Goal: Task Accomplishment & Management: Complete application form

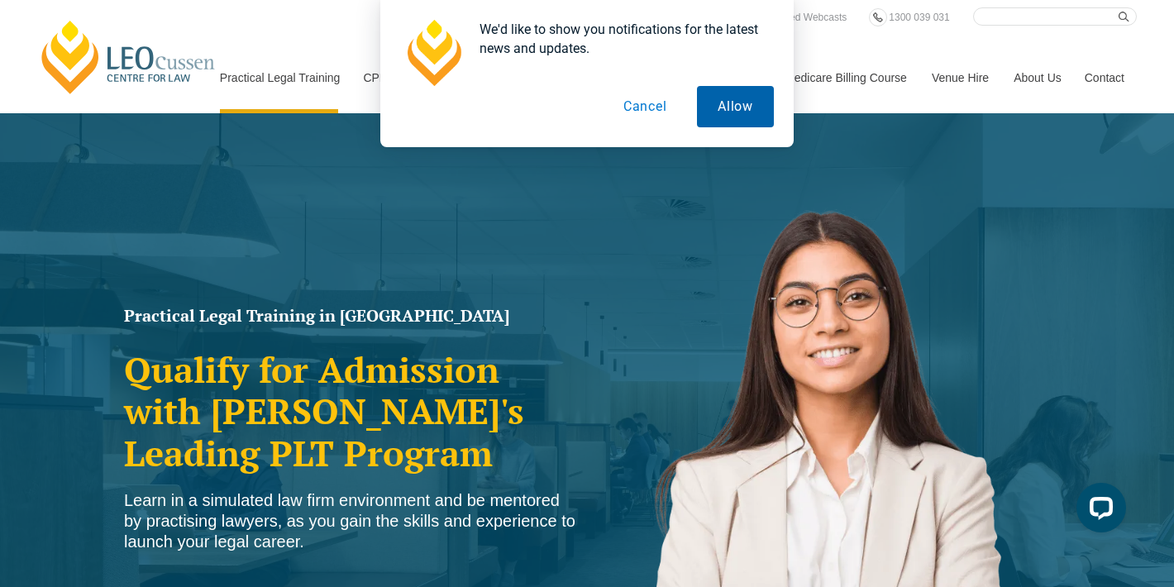
click at [741, 112] on button "Allow" at bounding box center [735, 106] width 77 height 41
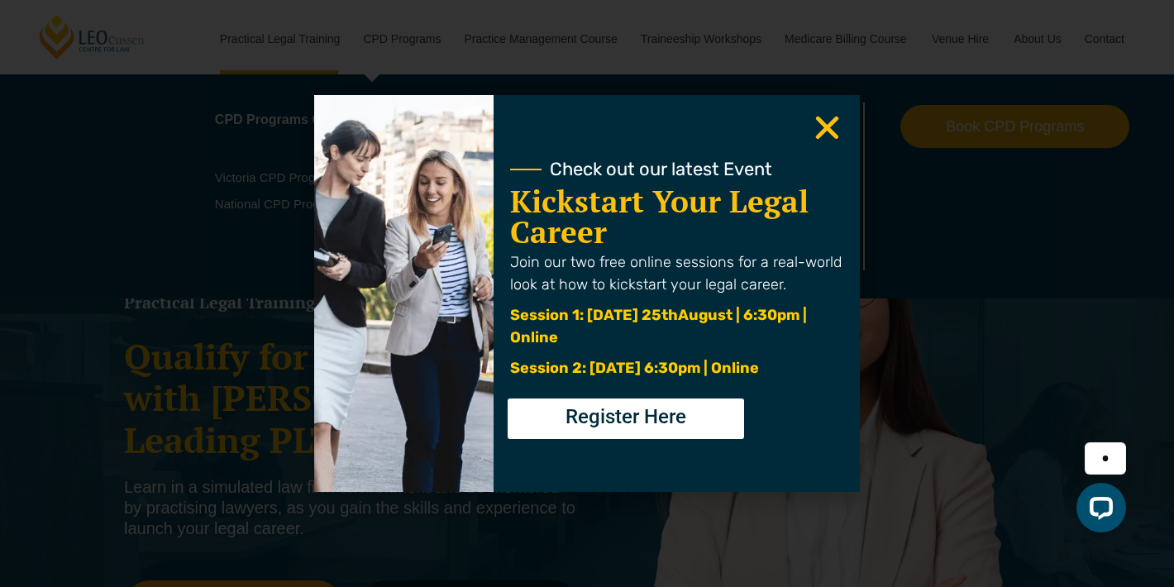
scroll to position [12, 0]
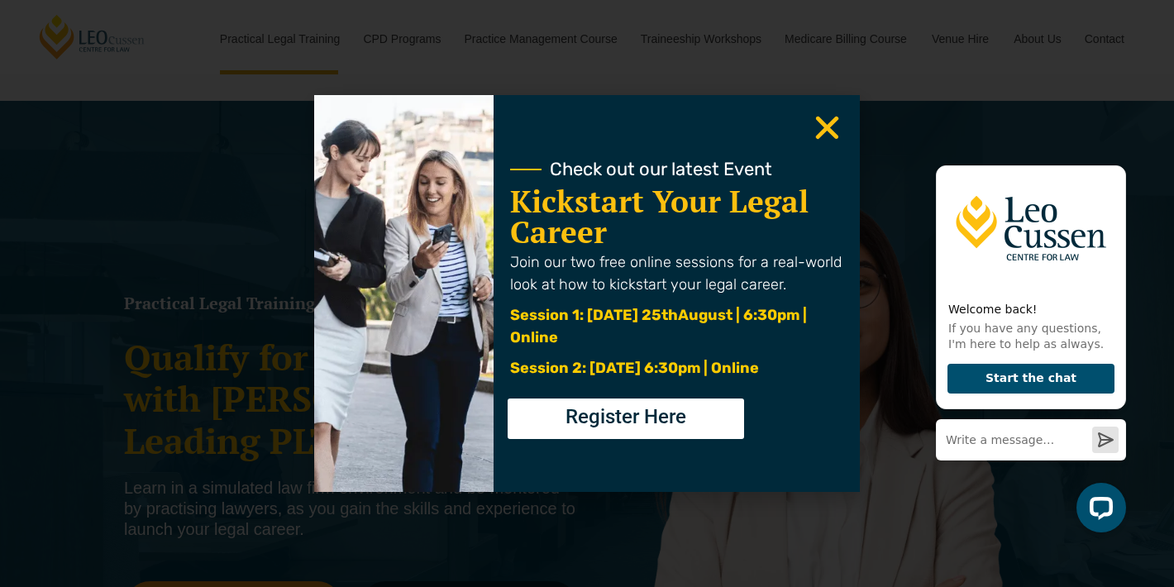
click at [677, 427] on span "Register Here" at bounding box center [626, 417] width 121 height 20
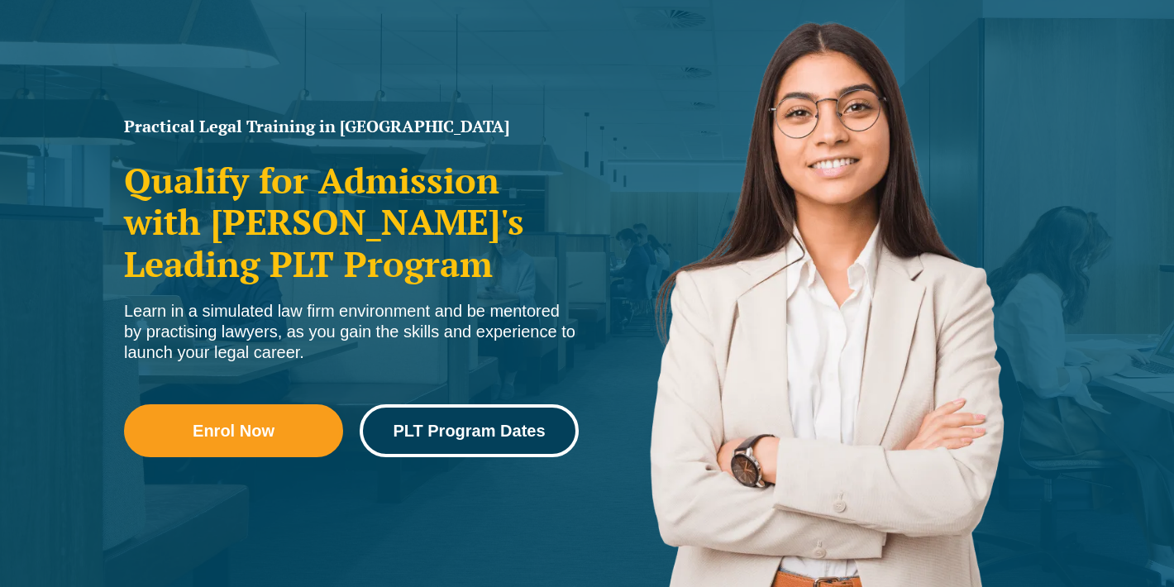
click at [571, 440] on link "PLT Program Dates" at bounding box center [469, 430] width 219 height 53
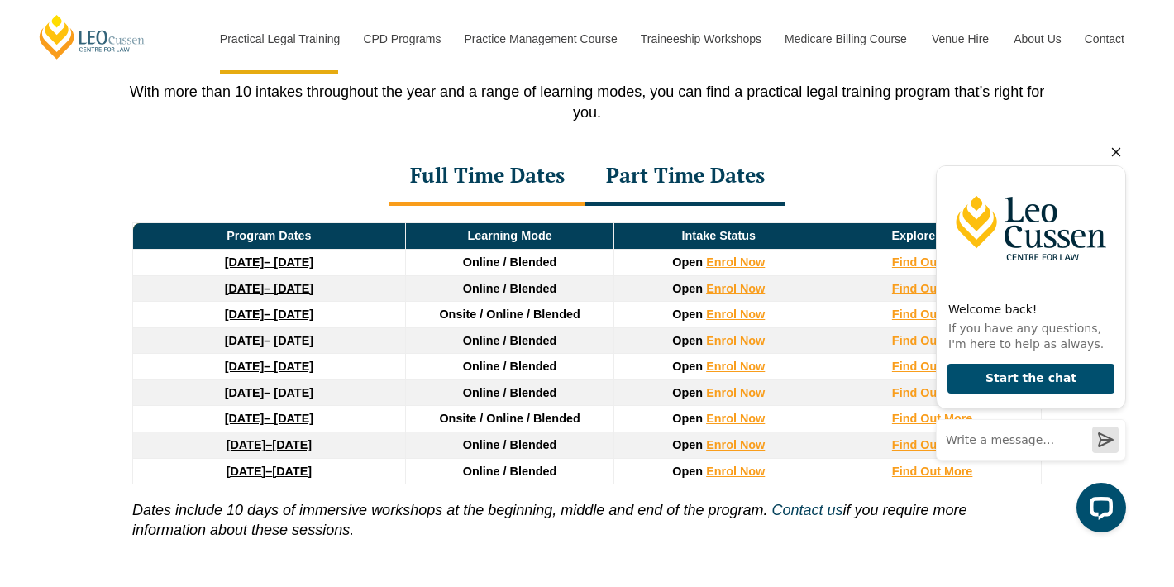
click at [1120, 146] on icon "Hide greeting" at bounding box center [1117, 152] width 20 height 20
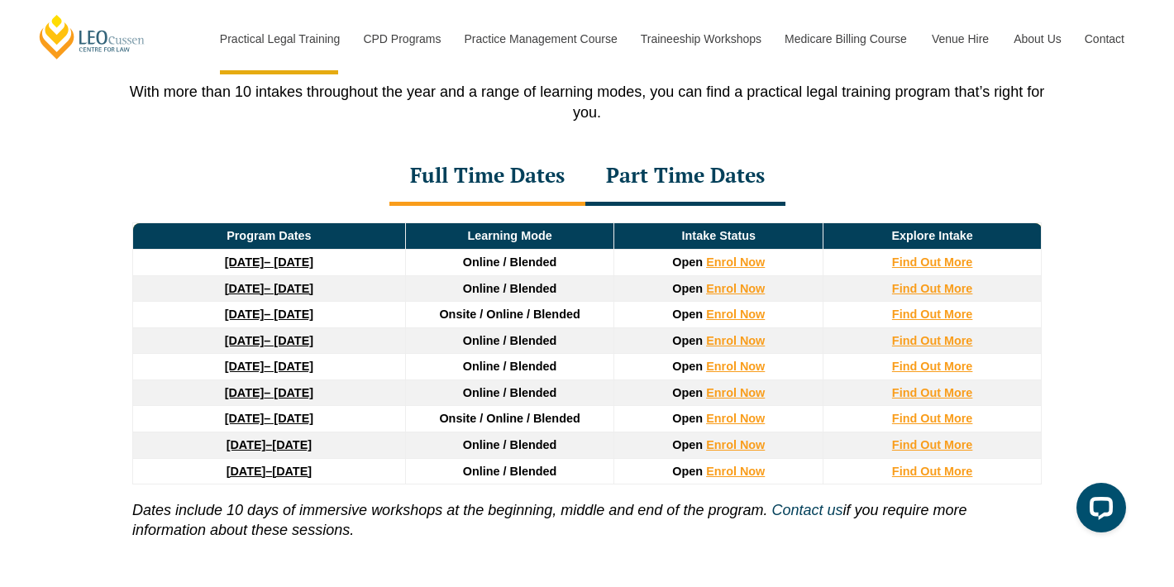
click at [696, 178] on div "Part Time Dates" at bounding box center [686, 177] width 200 height 58
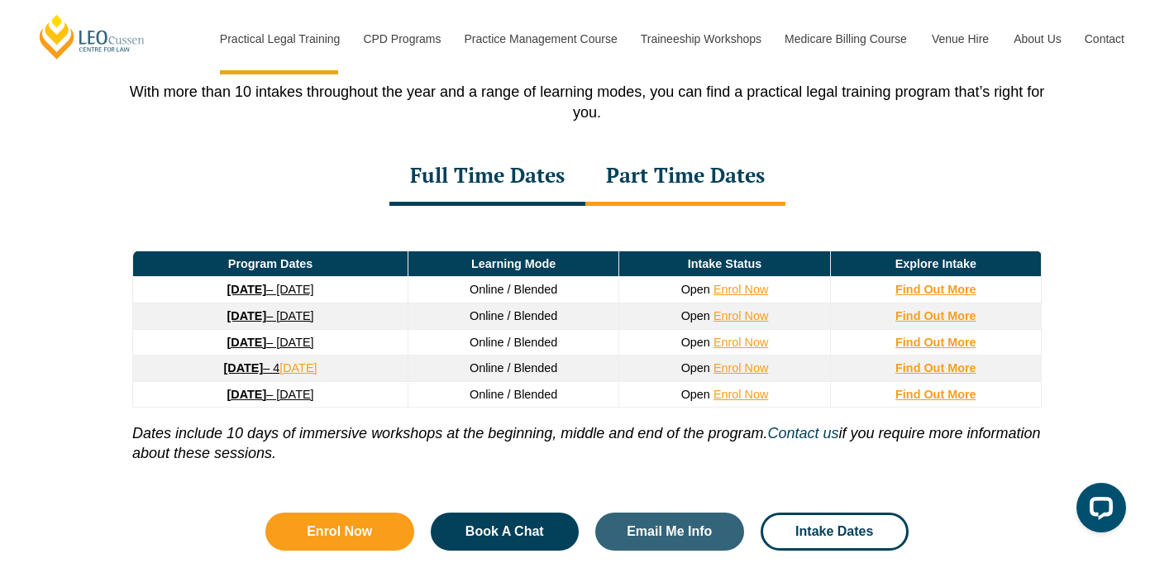
click at [422, 198] on div "Full Time Dates" at bounding box center [488, 177] width 196 height 58
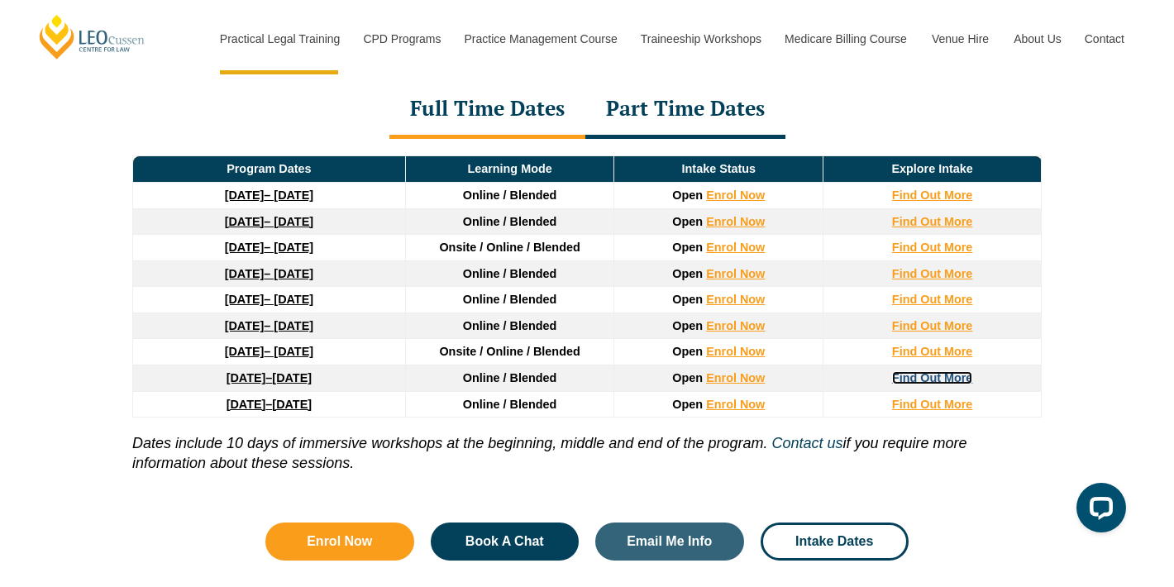
scroll to position [2296, 0]
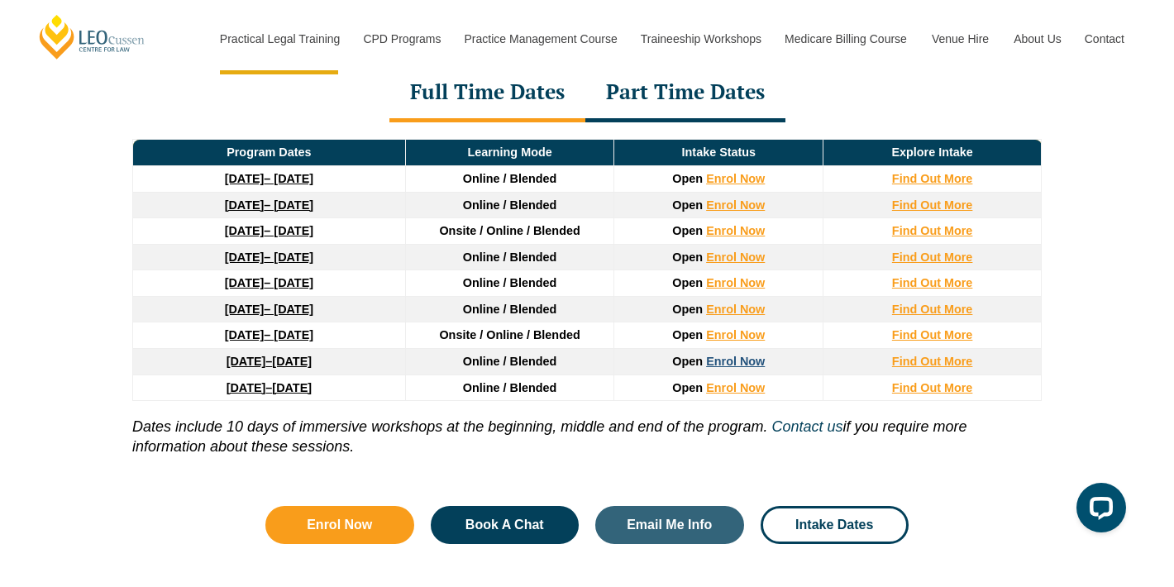
click at [739, 361] on link "Enrol Now" at bounding box center [735, 361] width 59 height 13
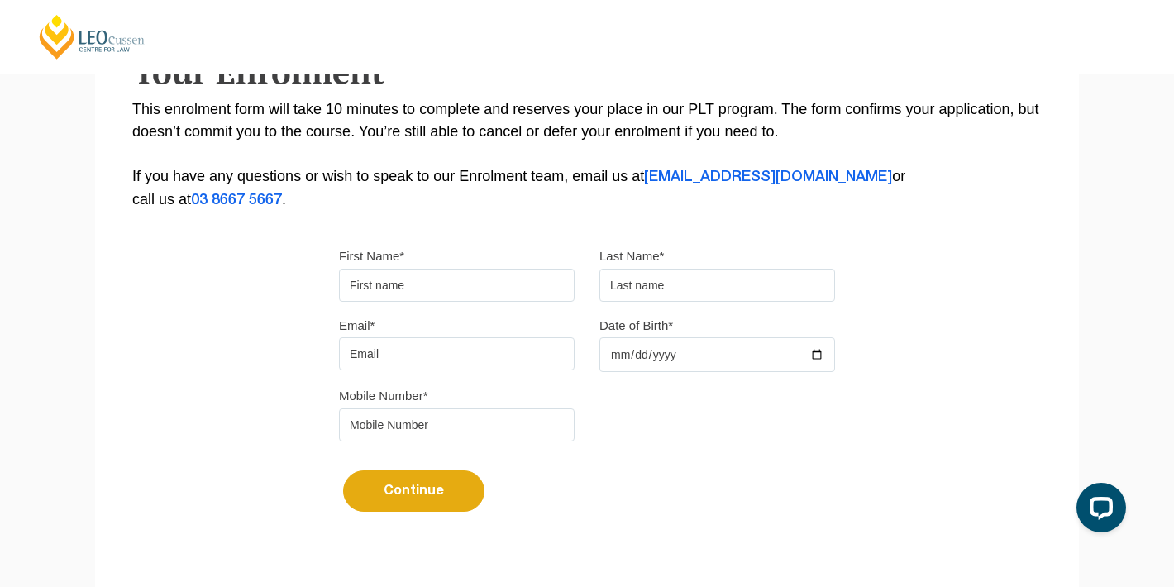
scroll to position [326, 0]
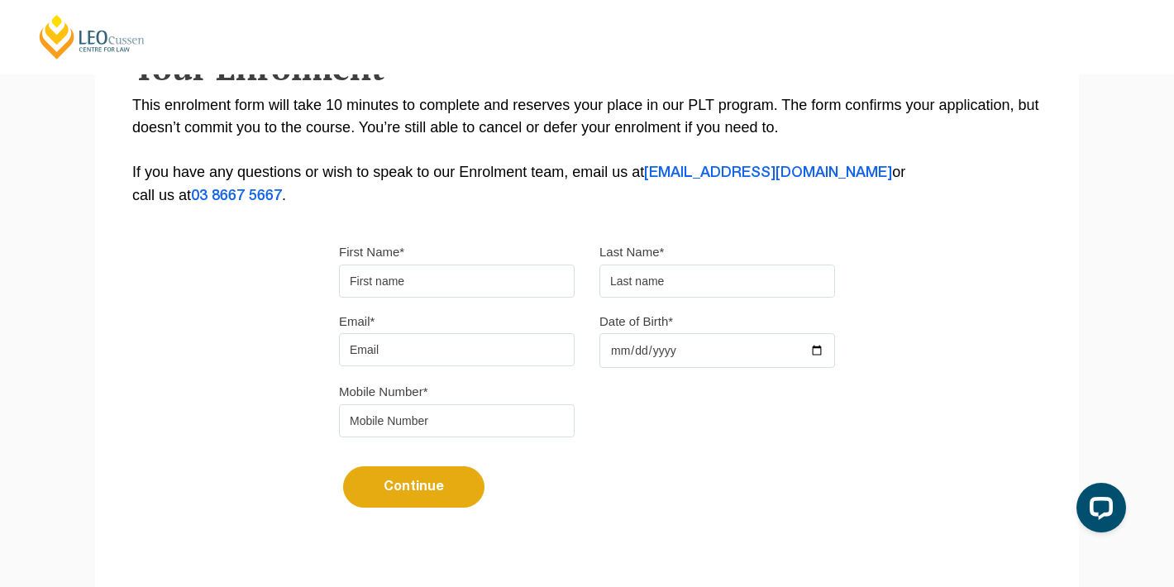
click at [530, 272] on input "First Name*" at bounding box center [457, 281] width 236 height 33
type input "[PERSON_NAME]"
type input "[EMAIL_ADDRESS][DOMAIN_NAME]"
type input "1999-10-19"
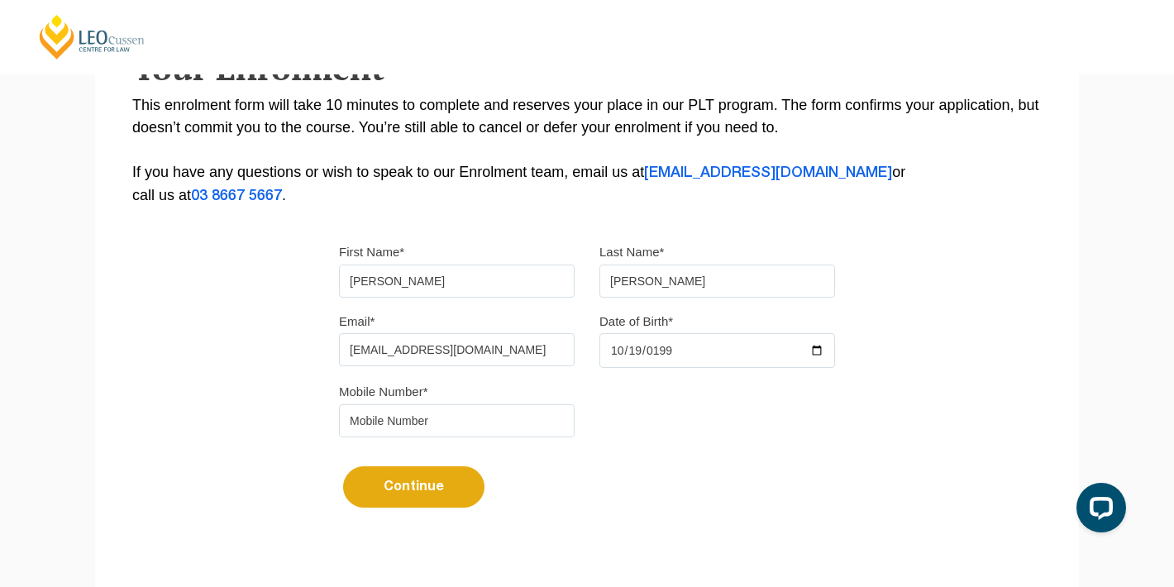
click at [404, 427] on input "tel" at bounding box center [457, 420] width 236 height 33
type input "0467536631"
click at [591, 477] on div "Continue It looks like you’ve previously started an application. You can pick u…" at bounding box center [587, 481] width 496 height 62
click at [462, 498] on button "Continue" at bounding box center [413, 486] width 141 height 41
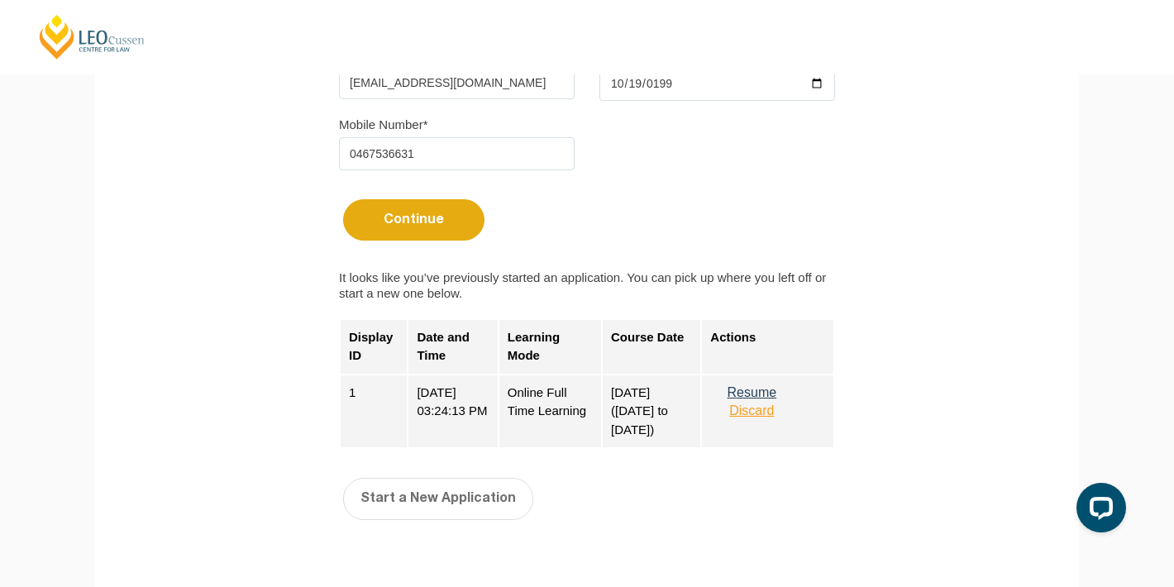
scroll to position [595, 0]
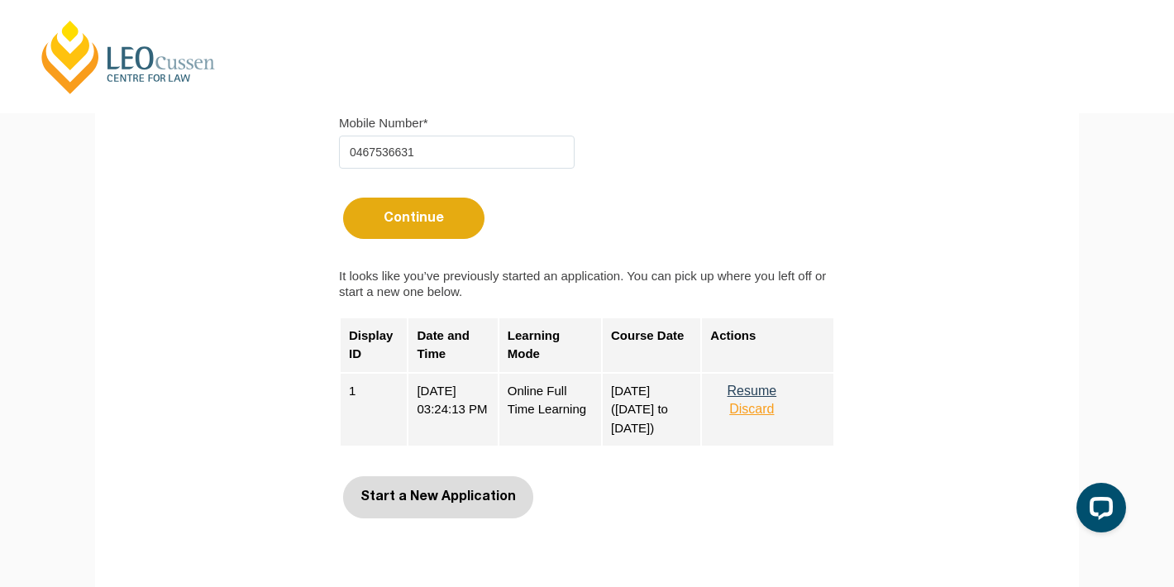
click at [455, 498] on button "Start a New Application" at bounding box center [438, 496] width 190 height 41
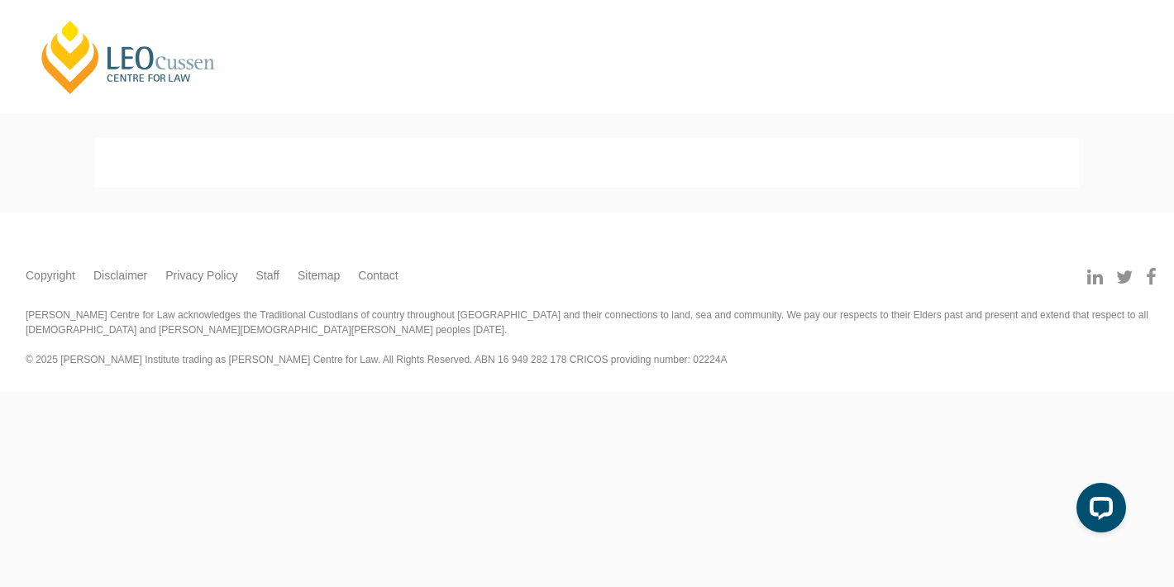
select select
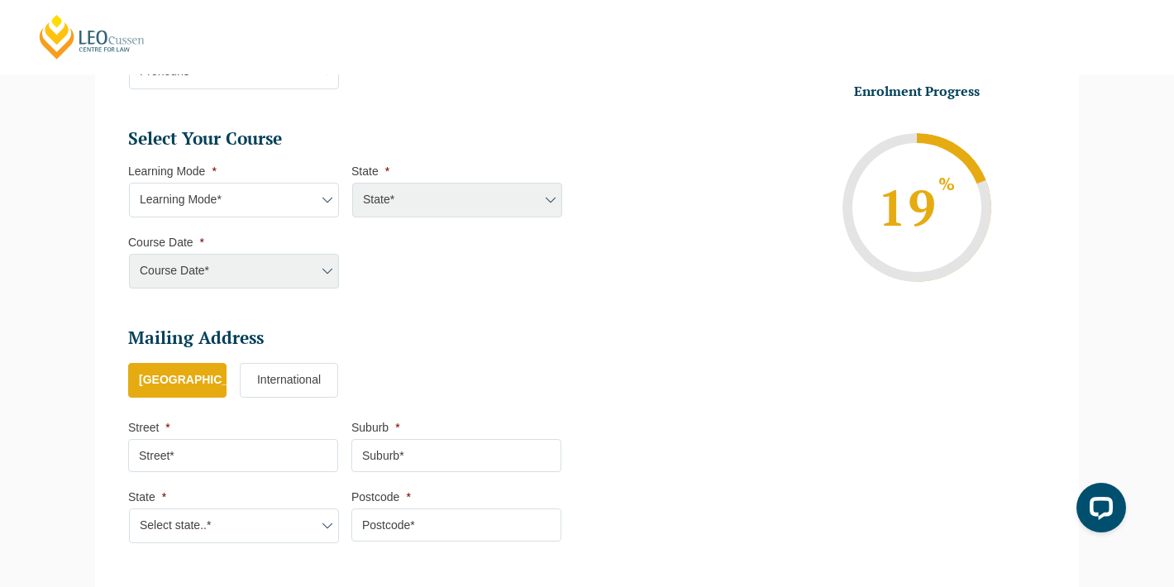
scroll to position [619, 0]
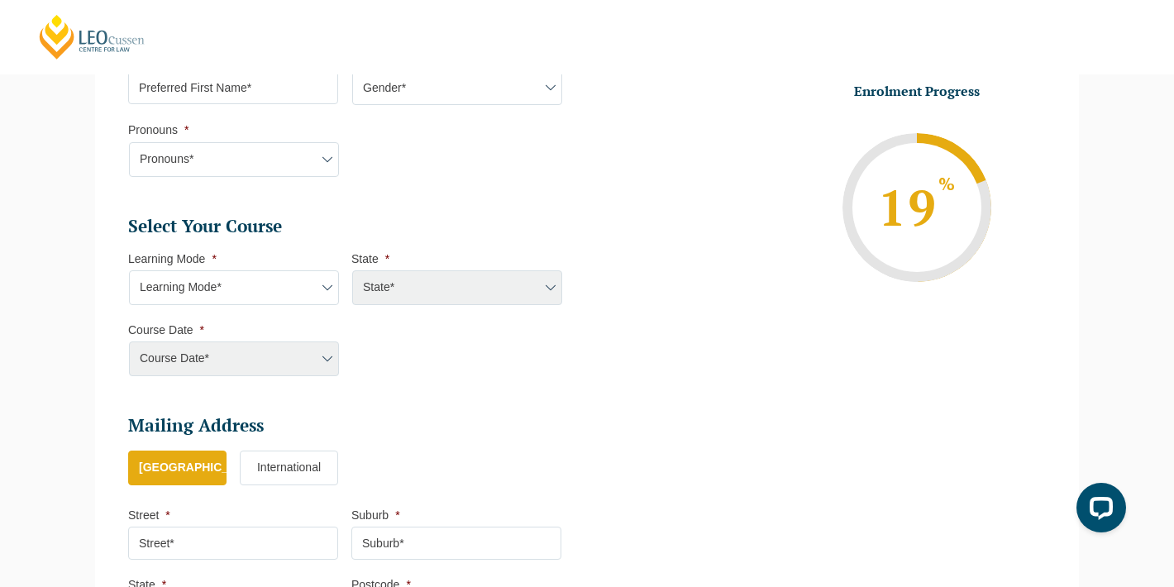
click at [264, 279] on select "Learning Mode* Online Full Time Learning Online Part Time Learning Blended Full…" at bounding box center [234, 287] width 210 height 35
select select "Online Full Time Learning"
click at [129, 272] on select "Learning Mode* Online Full Time Learning Online Part Time Learning Blended Full…" at bounding box center [234, 287] width 210 height 35
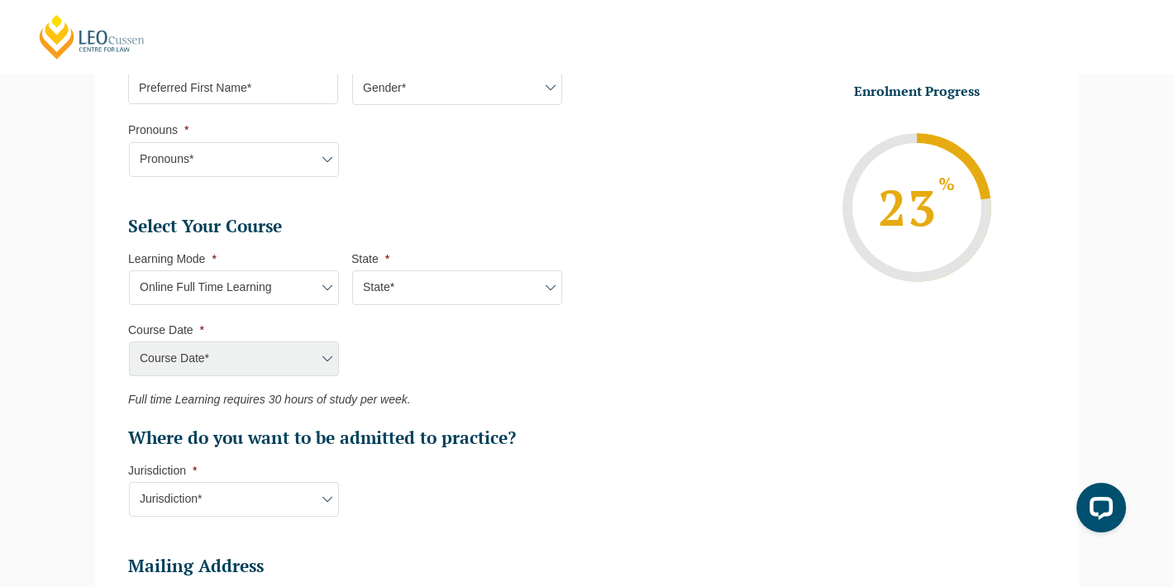
click at [405, 293] on select "State* National (ACT/NSW, VIC, QLD, SA, WA)" at bounding box center [457, 287] width 210 height 35
select select "National (ACT/NSW, VIC, QLD, SA, WA)"
click at [352, 272] on select "State* National (ACT/NSW, VIC, QLD, SA, WA)" at bounding box center [457, 287] width 210 height 35
click at [218, 367] on select "Course Date* September 2025 (22-Sep-2025 to 20-Feb-2026) December 2025 (08-Dec-…" at bounding box center [234, 359] width 210 height 35
select select "September 2025 (22-Sep-2025 to 20-Feb-2026)"
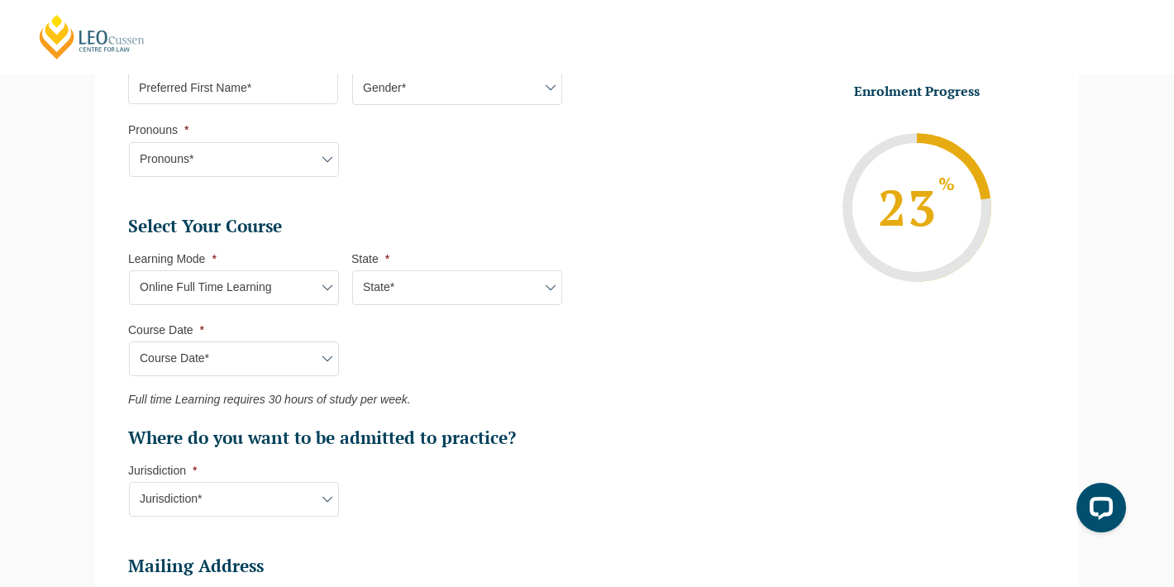
click at [129, 343] on select "Course Date* September 2025 (22-Sep-2025 to 20-Feb-2026) December 2025 (08-Dec-…" at bounding box center [234, 359] width 210 height 35
type input "Intake 10 September 2025 FT"
type input "Practical Legal Training (NAT)"
select select "NAT PLT (SEP) 2025 Full Time Online"
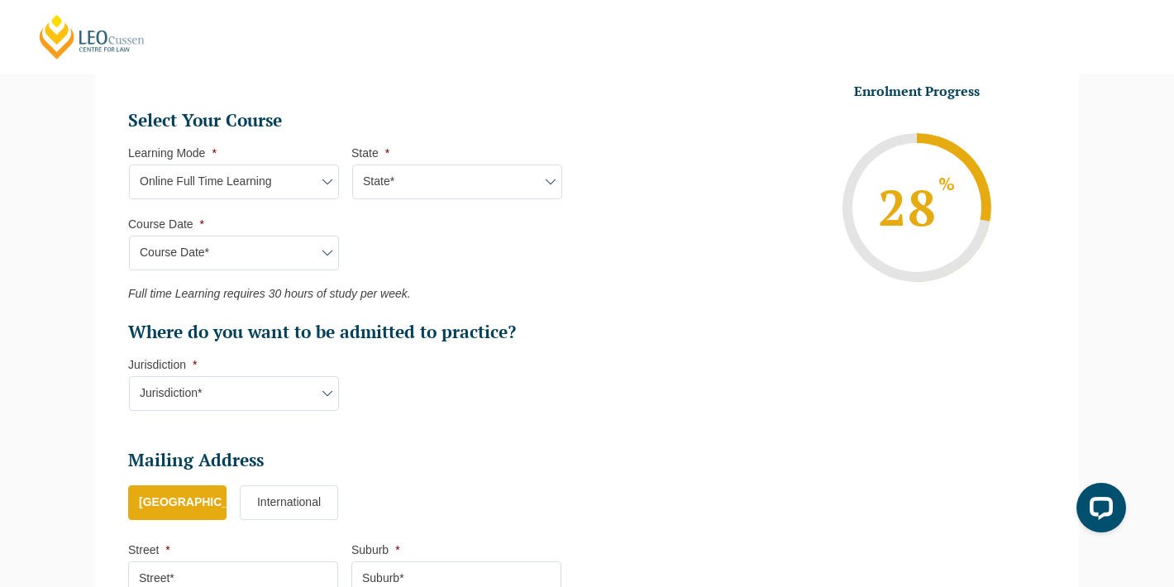
scroll to position [729, 0]
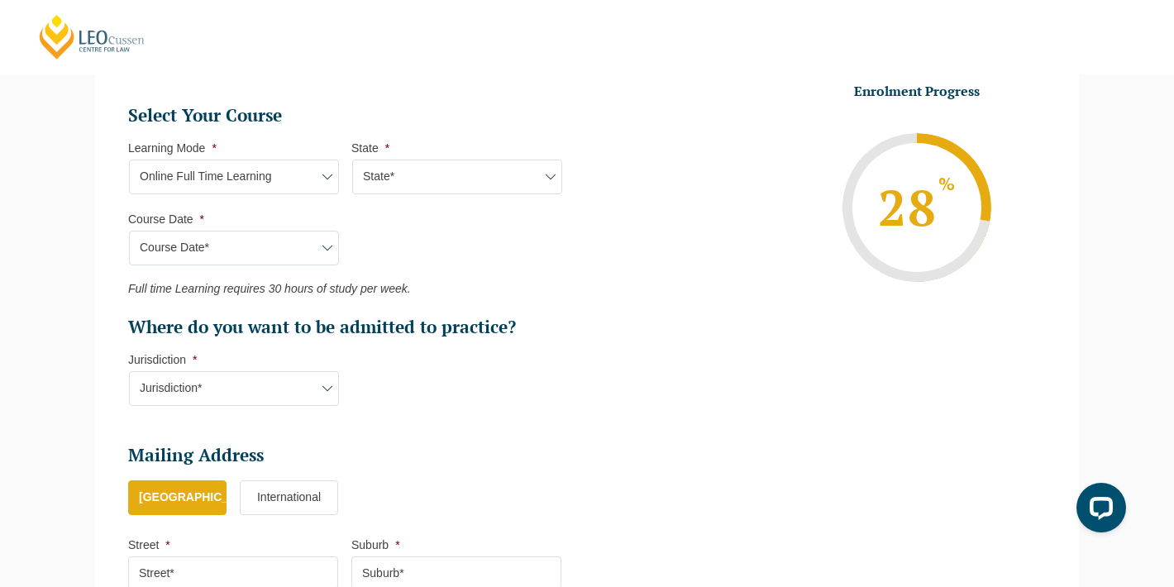
click at [218, 380] on select "Jurisdiction* VIC ACT/NSW SA WA QLD" at bounding box center [234, 388] width 210 height 35
select select "QLD"
click at [129, 373] on select "Jurisdiction* VIC ACT/NSW SA WA QLD" at bounding box center [234, 388] width 210 height 35
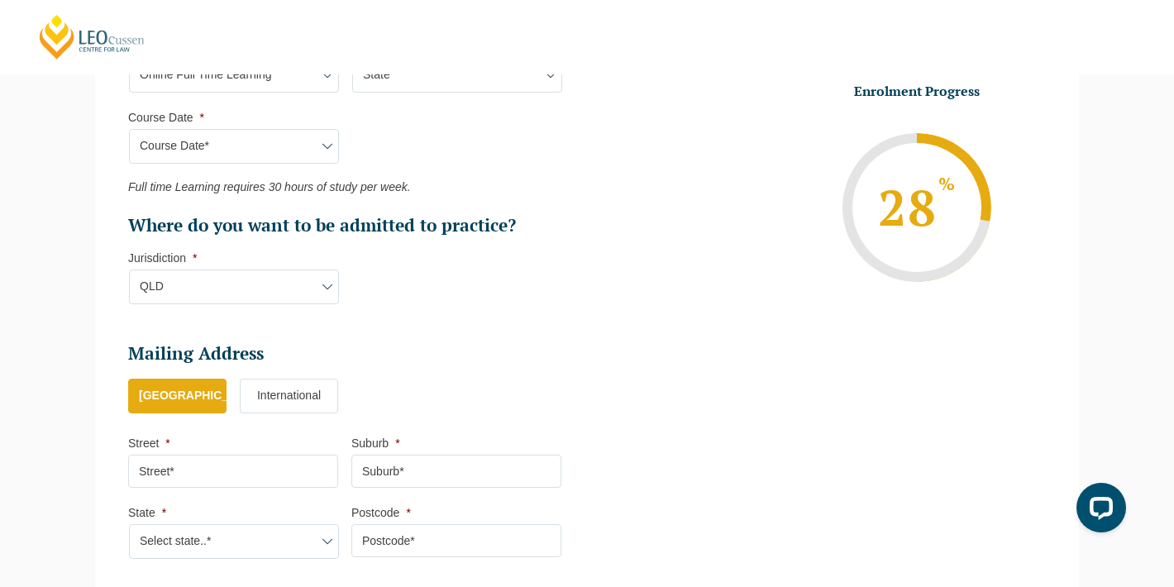
scroll to position [932, 0]
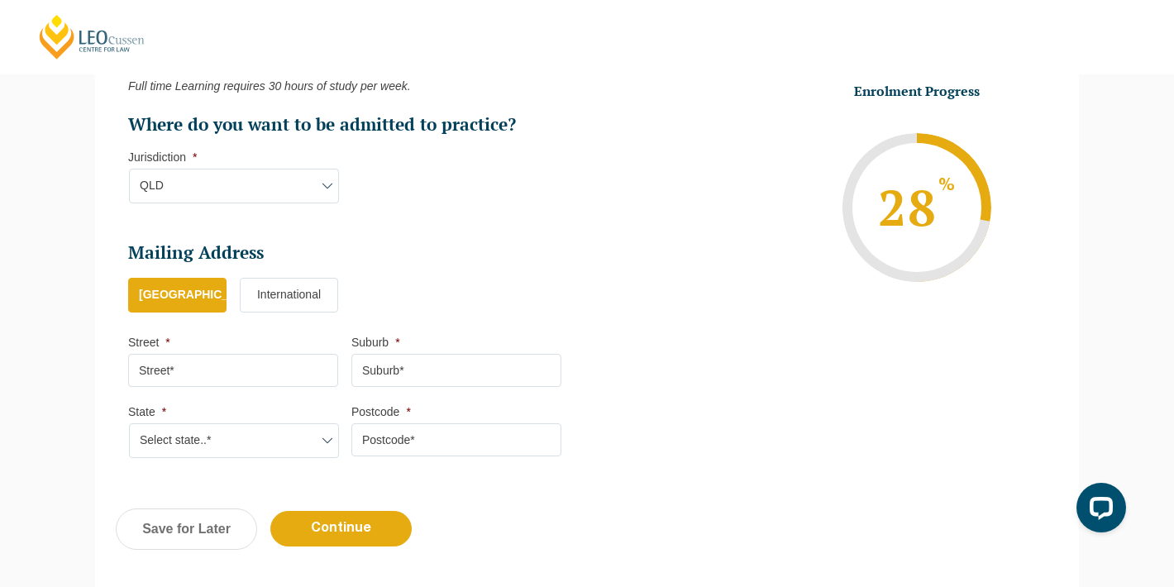
click at [256, 366] on input "Street *" at bounding box center [233, 370] width 210 height 33
type input "6a Raffles Street"
type input "Brisbane"
select select "QLD"
type input "4122"
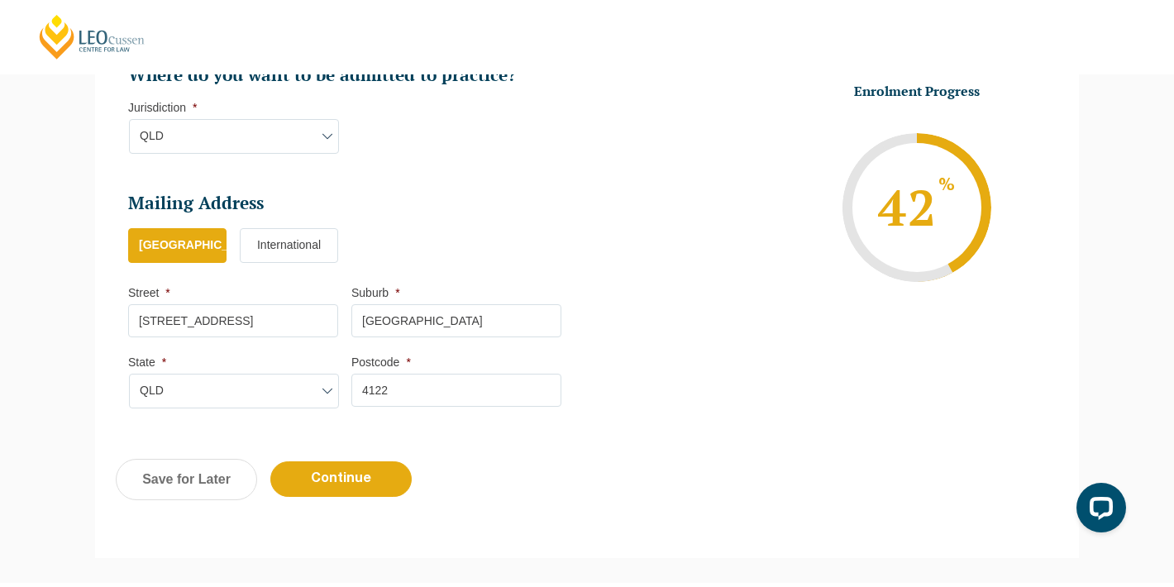
scroll to position [995, 0]
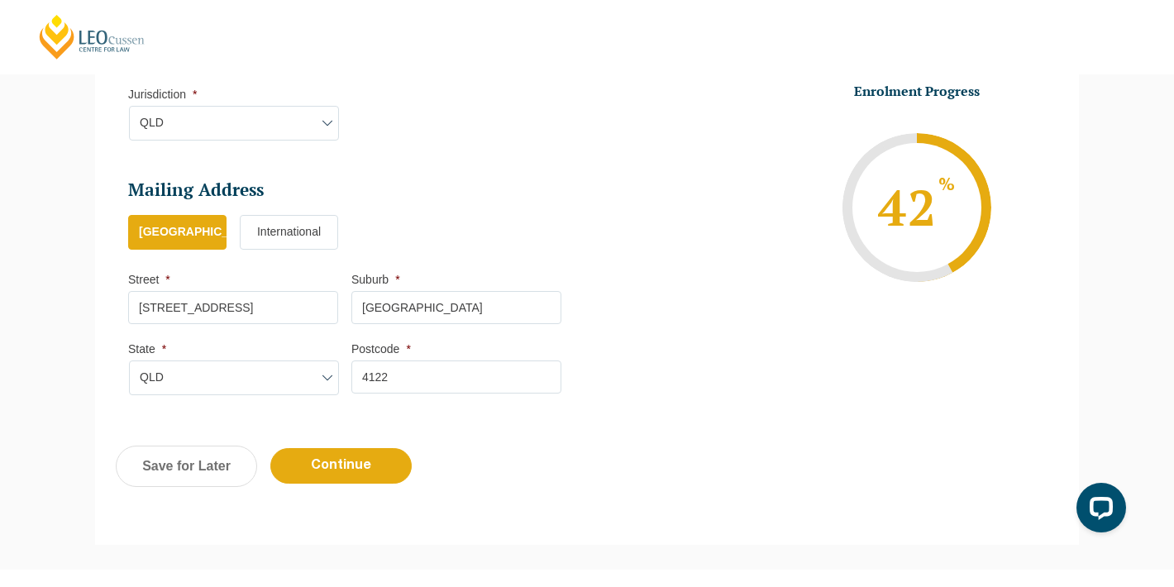
click at [365, 481] on input "Continue" at bounding box center [340, 466] width 141 height 36
select select "Online Full Time Learning"
select select "National (ACT/NSW, VIC, QLD, SA, WA)"
select select
select select "September 2025 (22-Sep-2025 to 20-Feb-2026)"
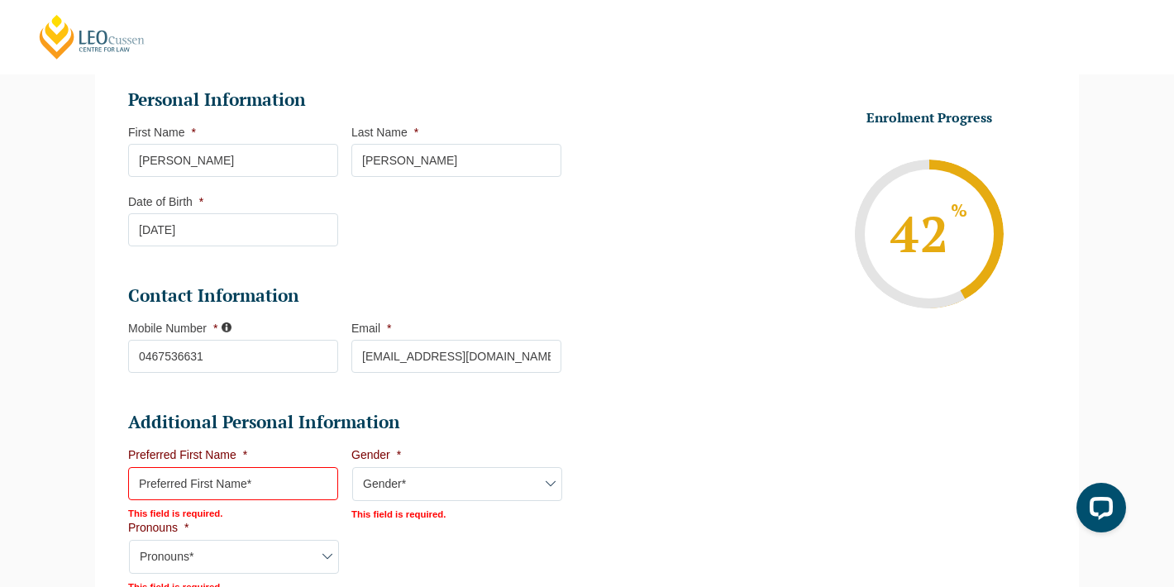
scroll to position [303, 0]
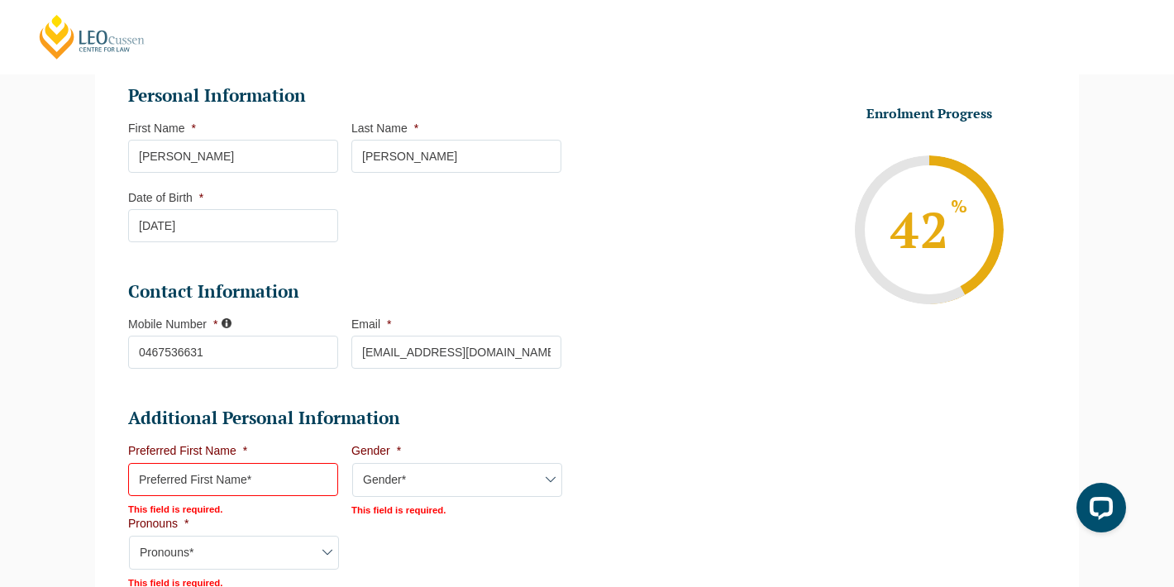
click at [234, 484] on input "Preferred First Name *" at bounding box center [233, 479] width 210 height 33
type input "Alisha"
click at [389, 495] on select "Gender* Male Female Nonbinary Intersex Prefer not to disclose Other" at bounding box center [457, 480] width 210 height 35
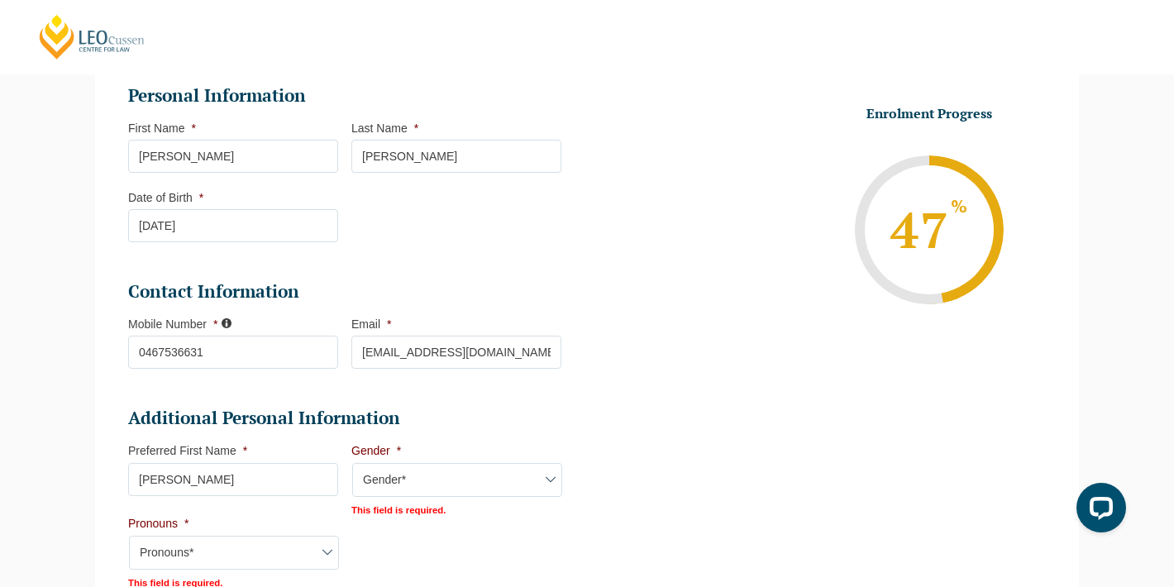
select select "Female"
click at [352, 465] on select "Gender* Male Female Nonbinary Intersex Prefer not to disclose Other" at bounding box center [457, 480] width 210 height 35
click at [199, 557] on select "Pronouns* She/Her/Hers He/Him/His They/Them/Theirs Other Prefer not to disclose" at bounding box center [234, 551] width 210 height 35
select select "She/Her/Hers"
click at [129, 536] on select "Pronouns* She/Her/Hers He/Him/His They/Them/Theirs Other Prefer not to disclose" at bounding box center [234, 551] width 210 height 35
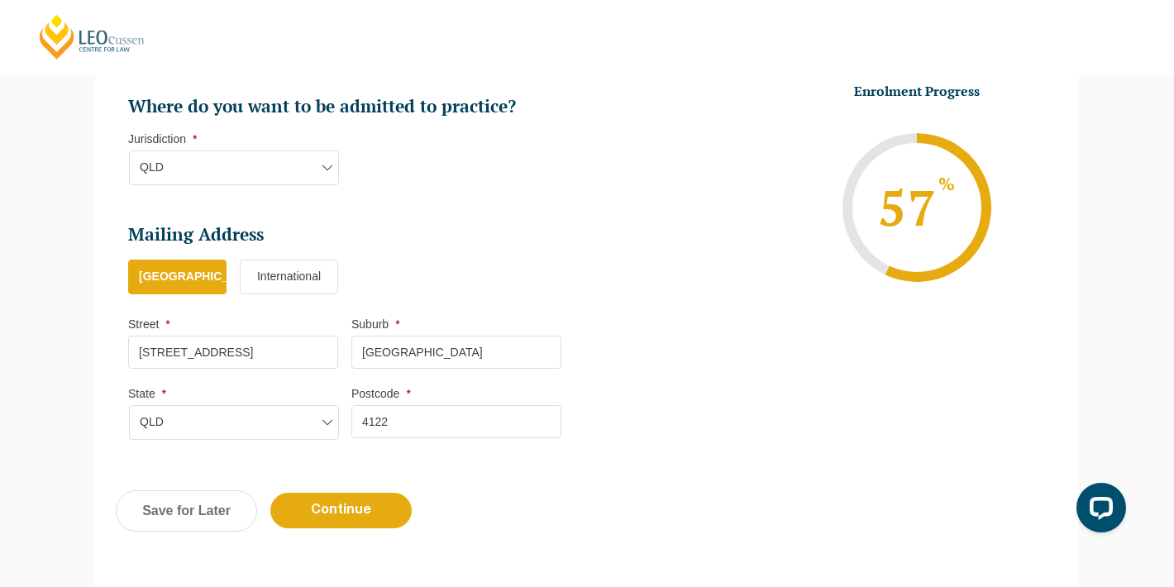
scroll to position [1236, 0]
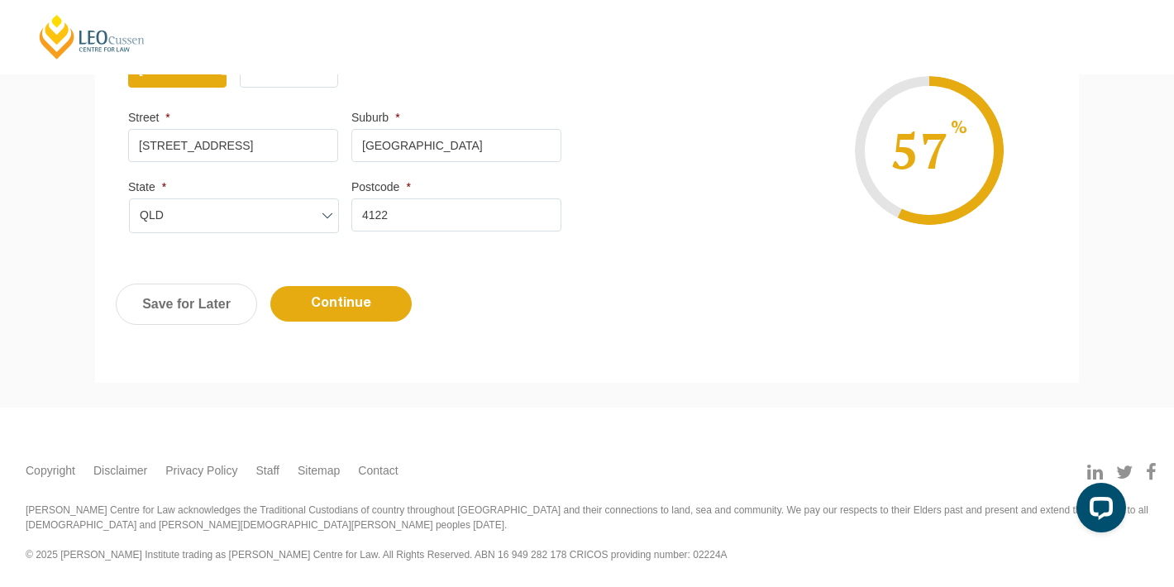
click at [373, 324] on div "Previous Continue Save for Later" at bounding box center [587, 312] width 984 height 91
click at [369, 295] on input "Continue" at bounding box center [340, 304] width 141 height 36
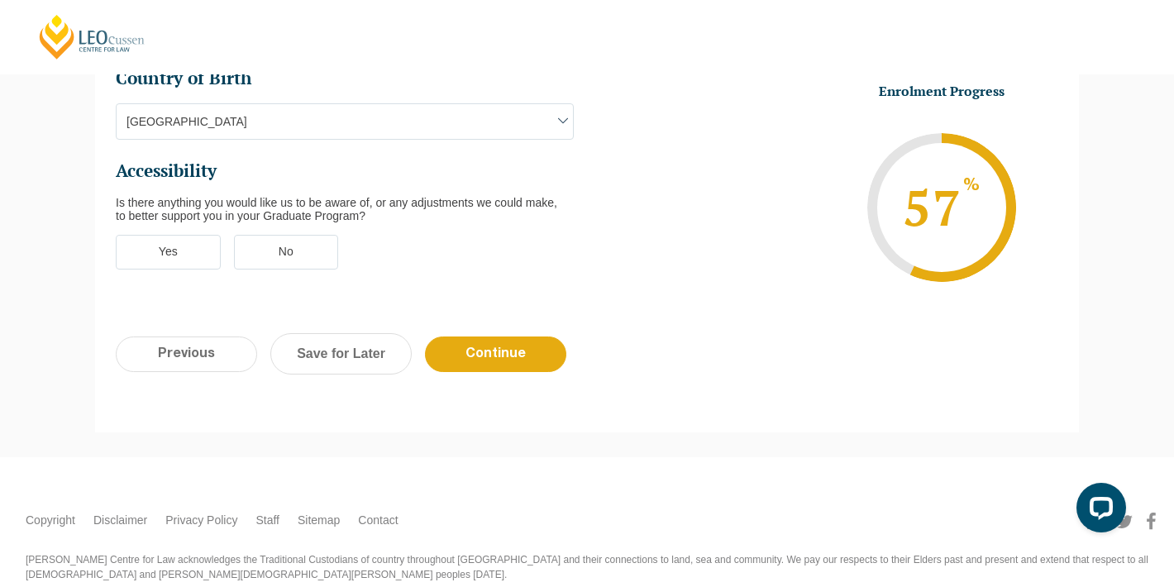
scroll to position [143, 0]
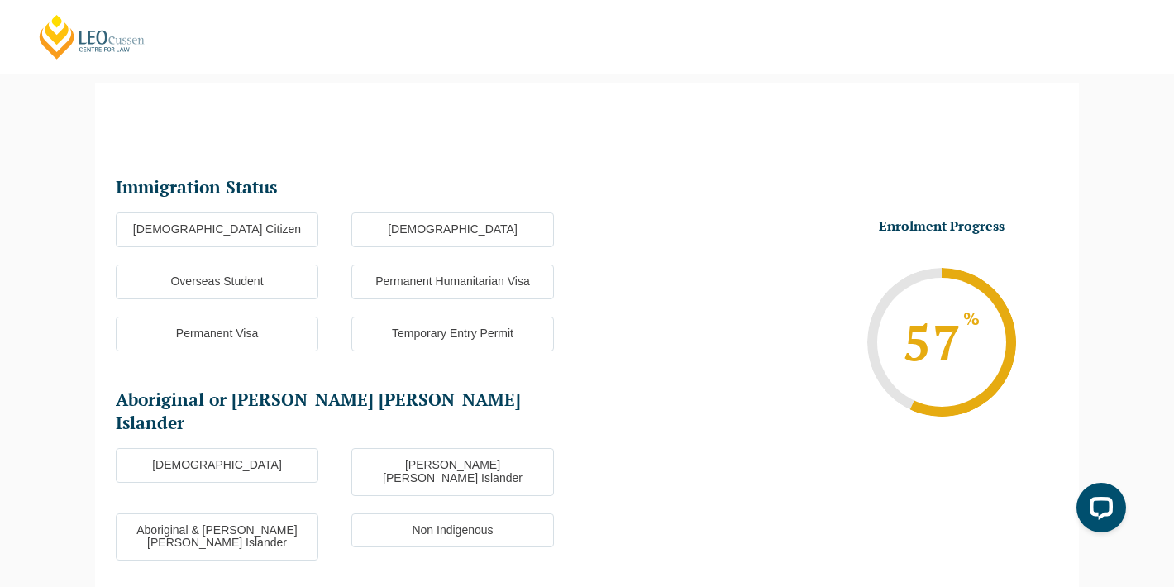
click at [260, 249] on ul "Australian Citizen New Zealand Citizen Overseas Student Permanent Humanitarian …" at bounding box center [351, 291] width 471 height 156
click at [248, 213] on label "Australian Citizen" at bounding box center [217, 230] width 203 height 35
click at [0, 0] on input "Australian Citizen" at bounding box center [0, 0] width 0 height 0
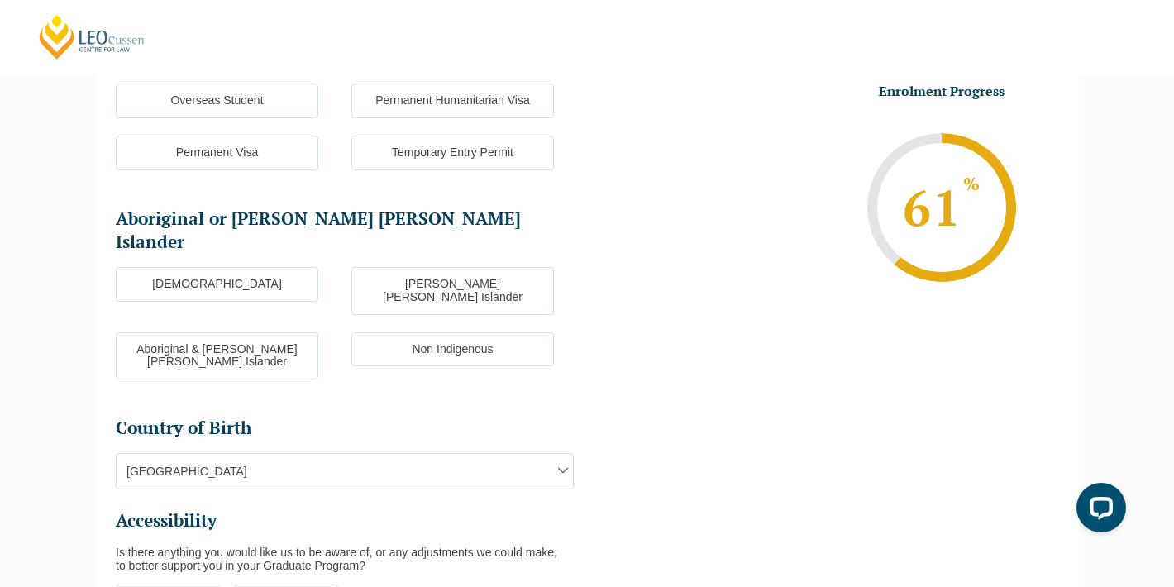
scroll to position [333, 0]
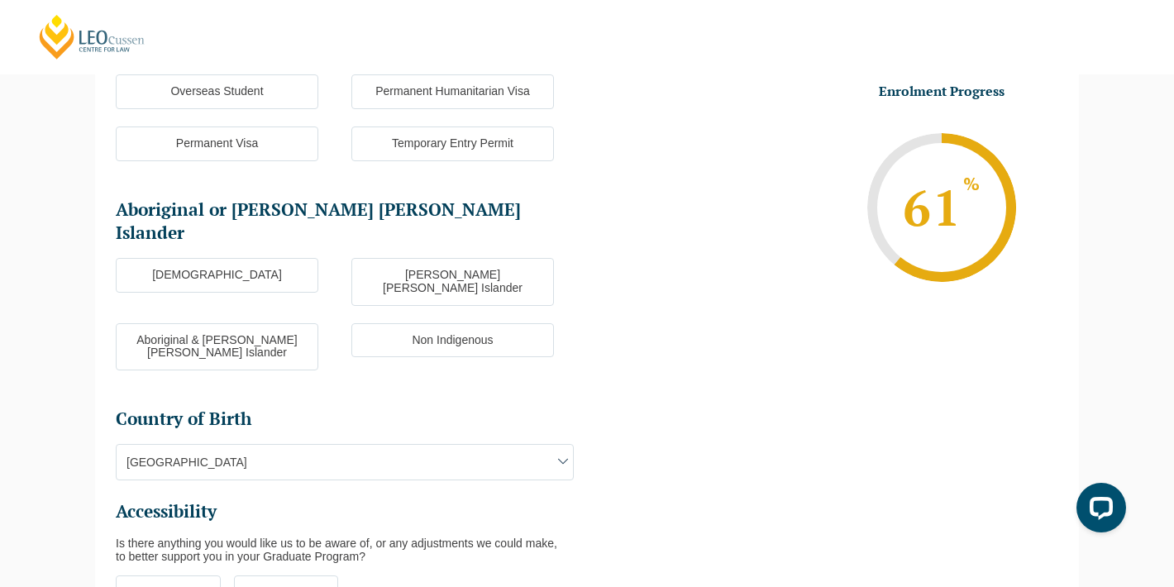
click at [236, 445] on span "Australia" at bounding box center [345, 462] width 457 height 35
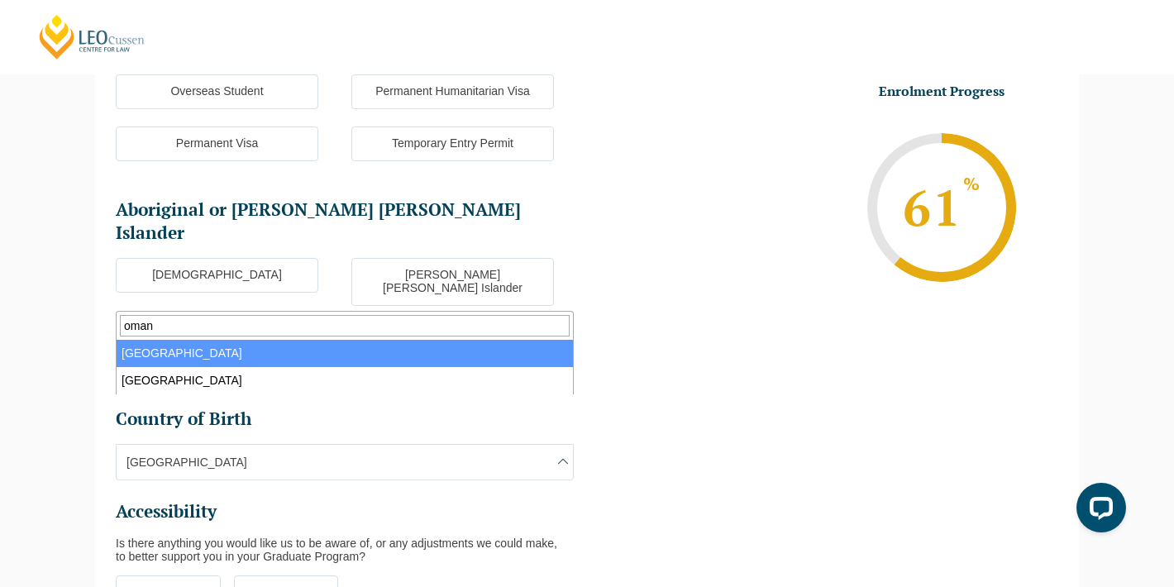
type input "oman"
select select "Oman 4211"
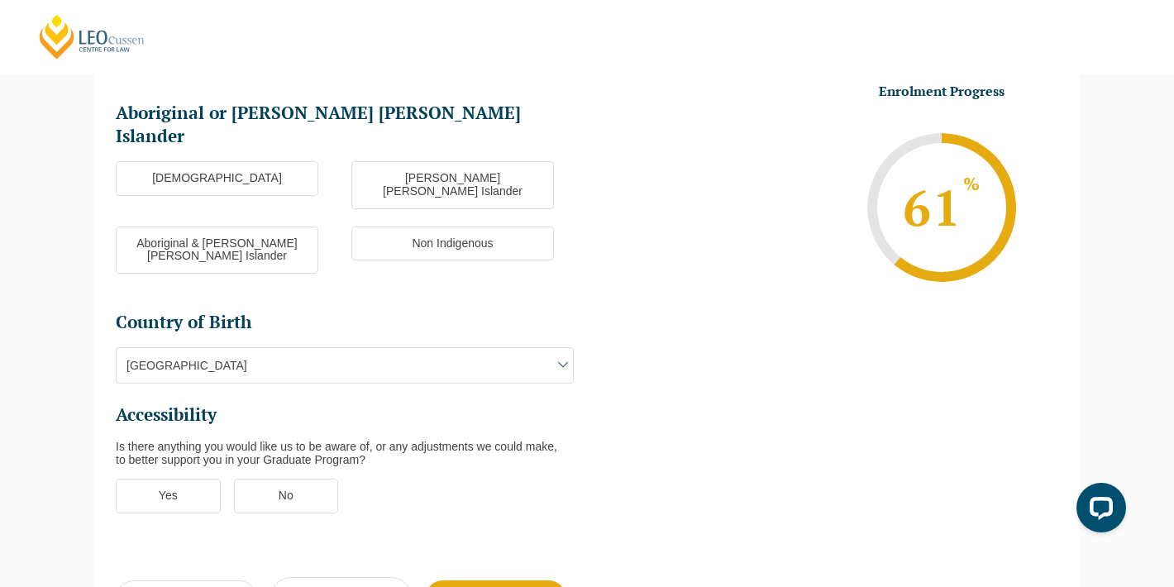
scroll to position [433, 0]
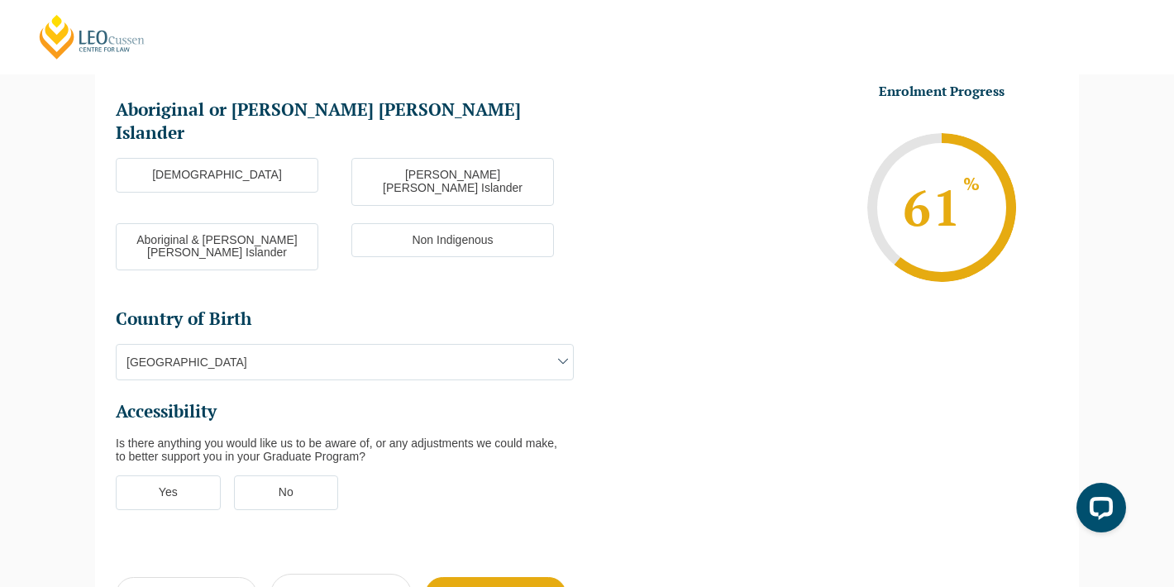
click at [308, 476] on label "No" at bounding box center [286, 493] width 105 height 35
click at [0, 0] on input "No" at bounding box center [0, 0] width 0 height 0
click at [519, 577] on input "Continue" at bounding box center [495, 595] width 141 height 36
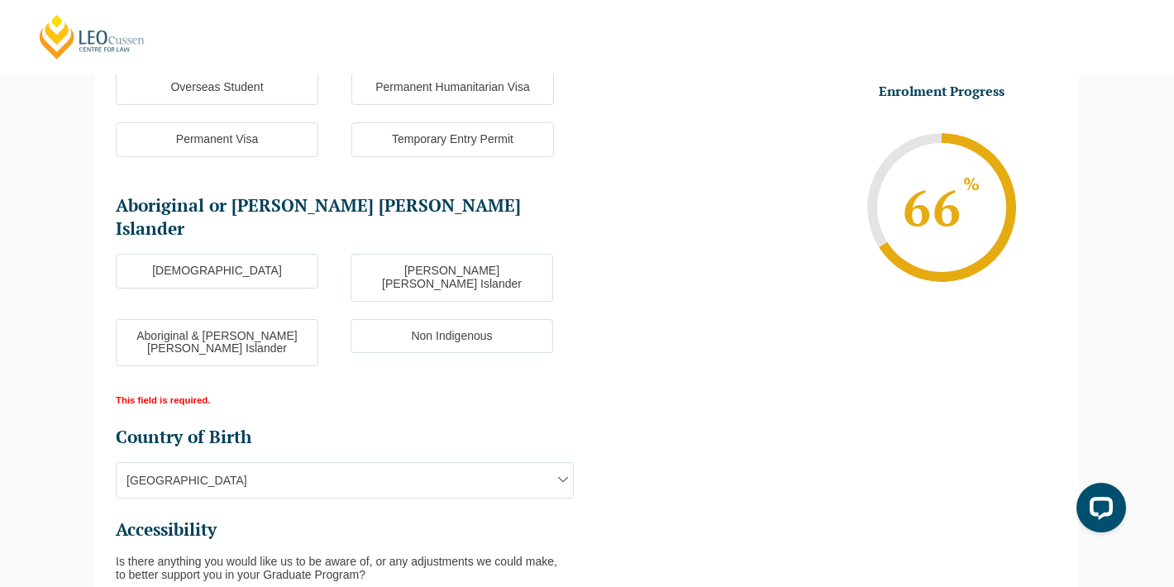
scroll to position [449, 0]
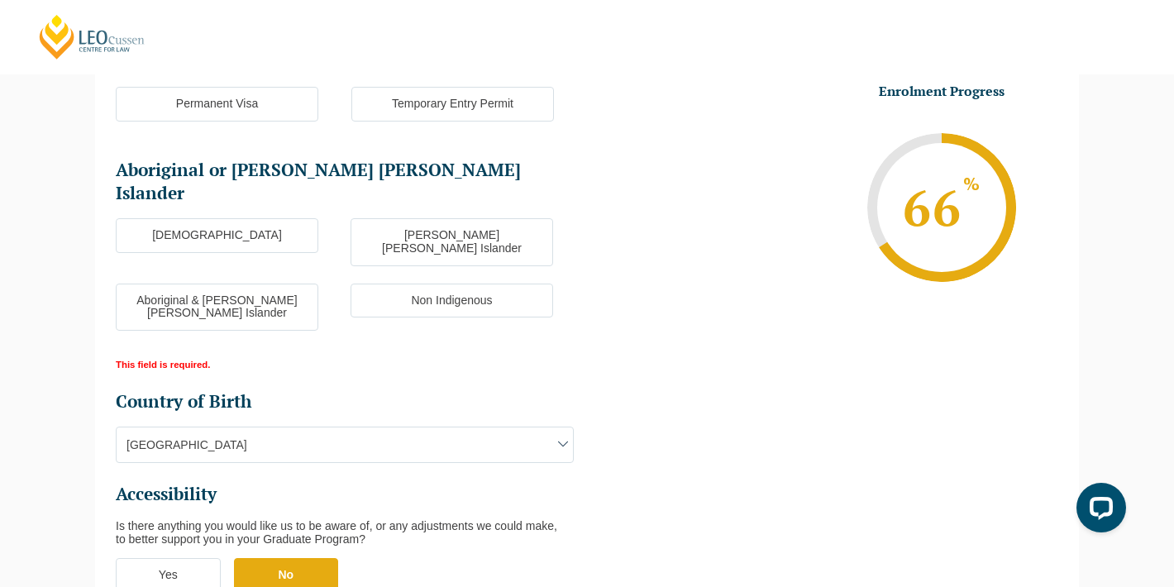
click at [418, 284] on label "Non Indigenous" at bounding box center [452, 301] width 203 height 35
click at [0, 0] on input "Non Indigenous" at bounding box center [0, 0] width 0 height 0
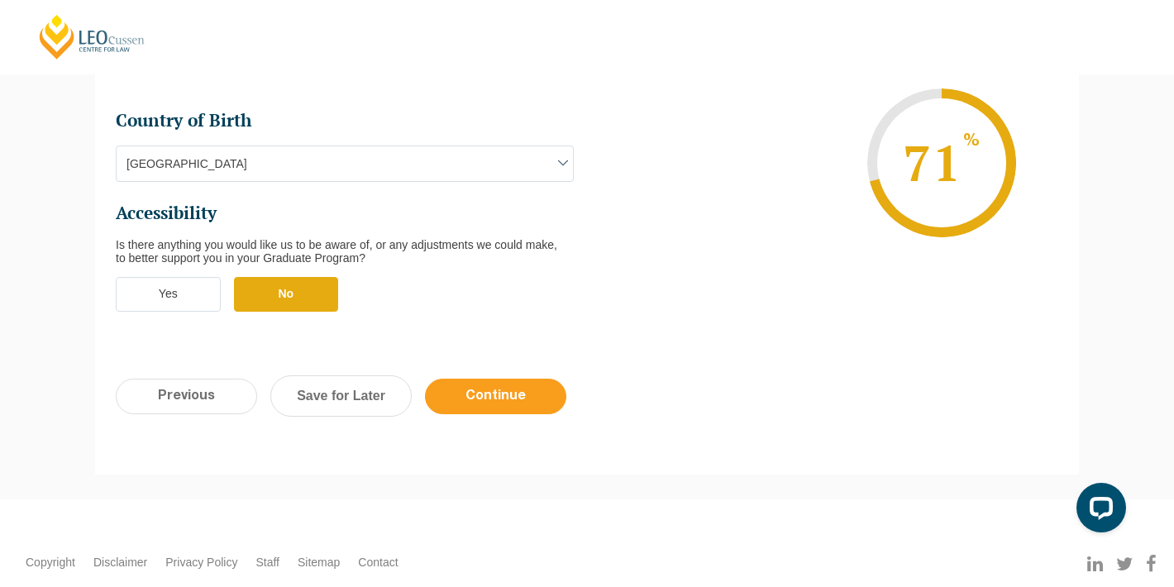
scroll to position [730, 0]
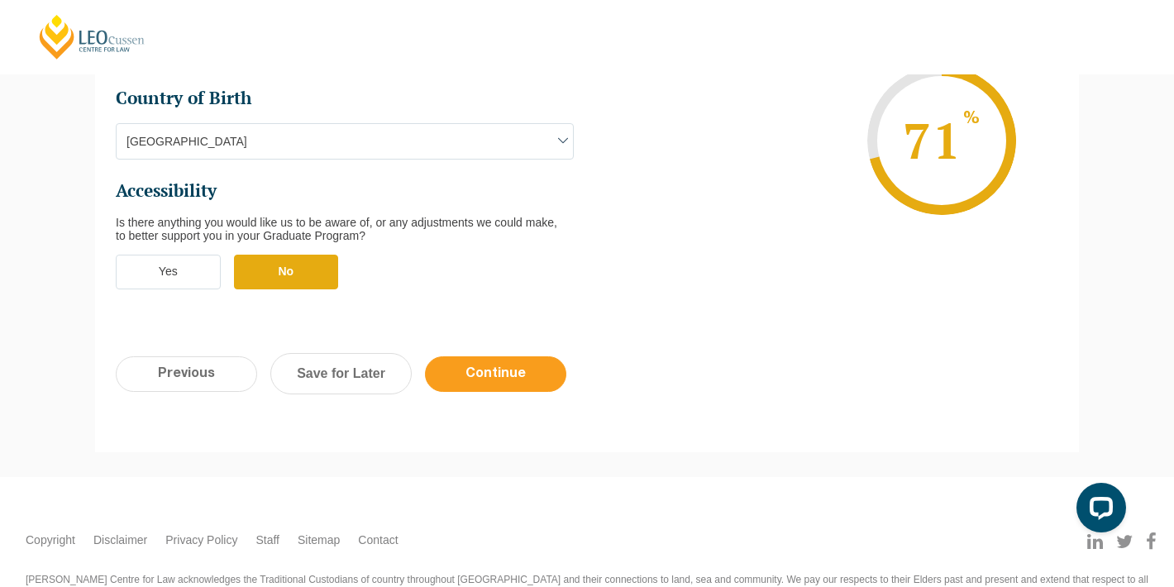
click at [528, 356] on input "Continue" at bounding box center [495, 374] width 141 height 36
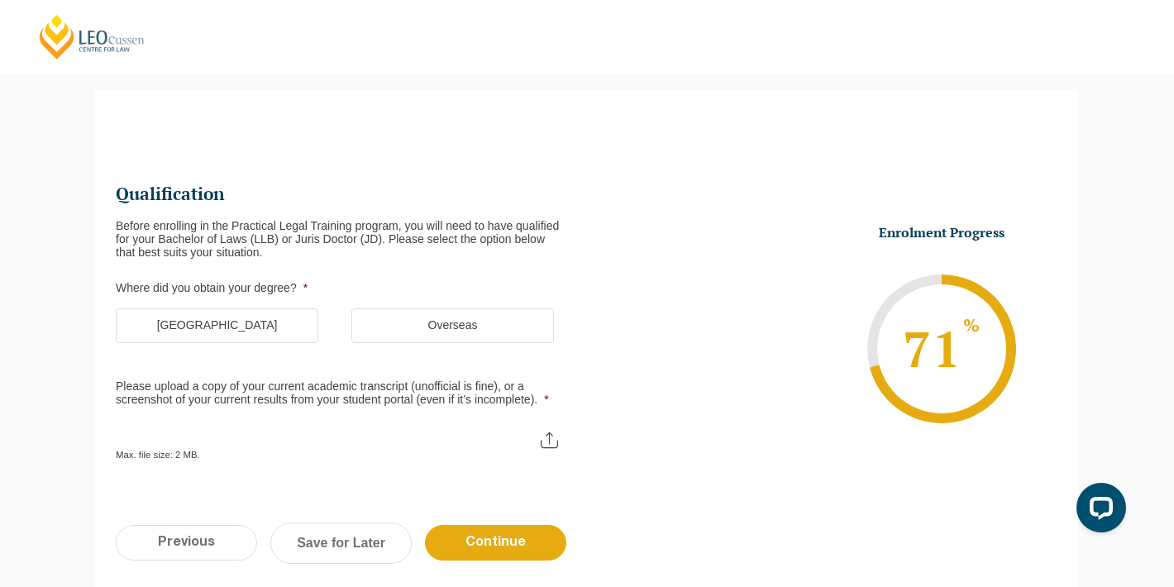
scroll to position [142, 0]
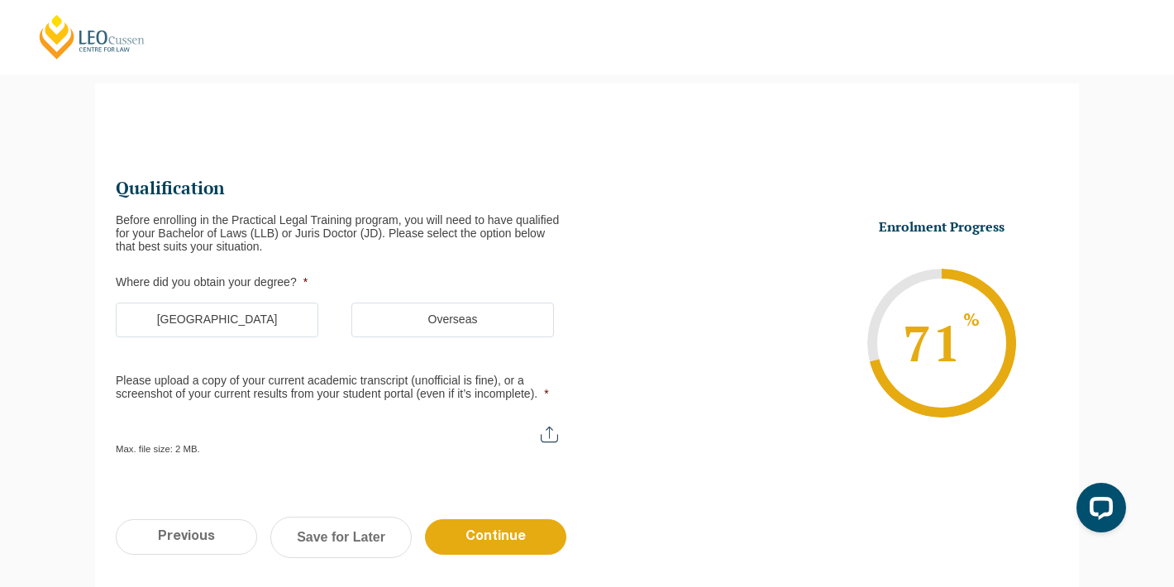
click at [242, 318] on label "Australia" at bounding box center [217, 320] width 203 height 35
click at [0, 0] on input "Australia" at bounding box center [0, 0] width 0 height 0
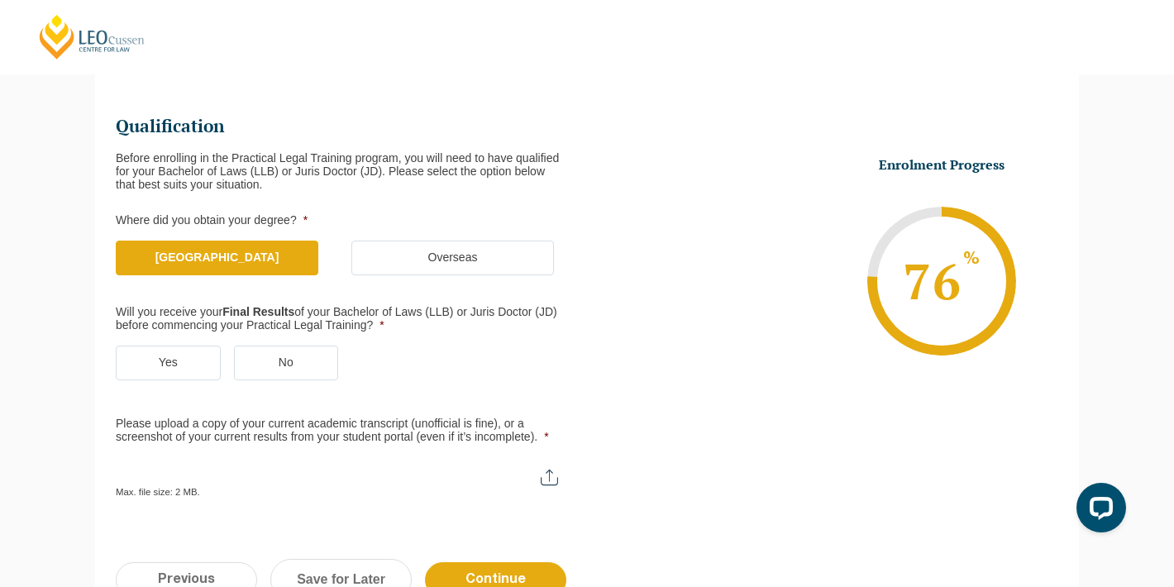
scroll to position [240, 0]
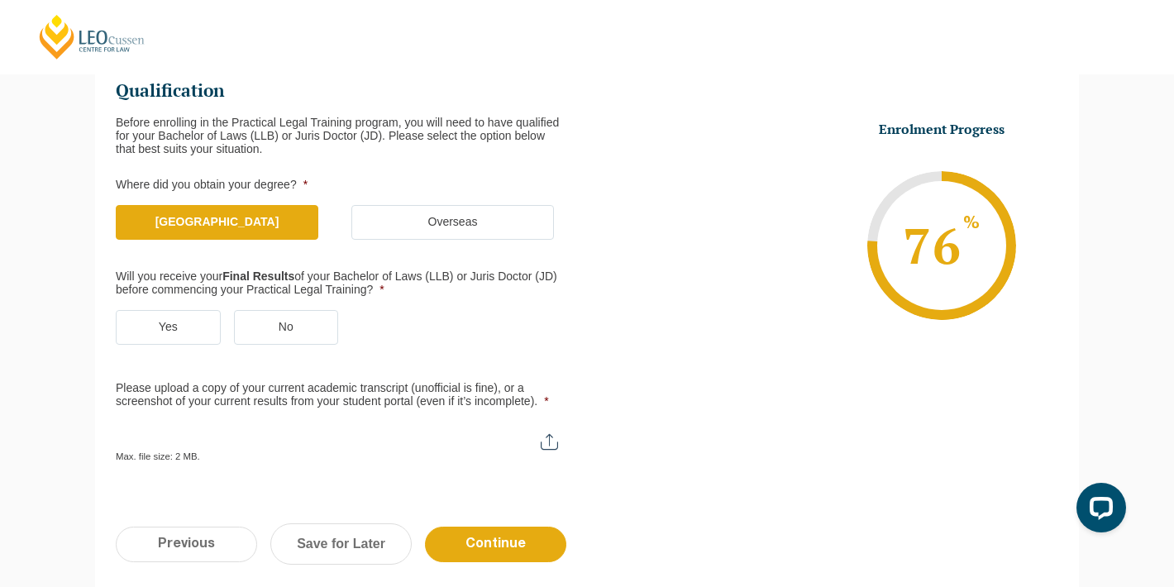
click at [151, 318] on label "Yes" at bounding box center [168, 327] width 105 height 35
click at [0, 0] on input "Yes" at bounding box center [0, 0] width 0 height 0
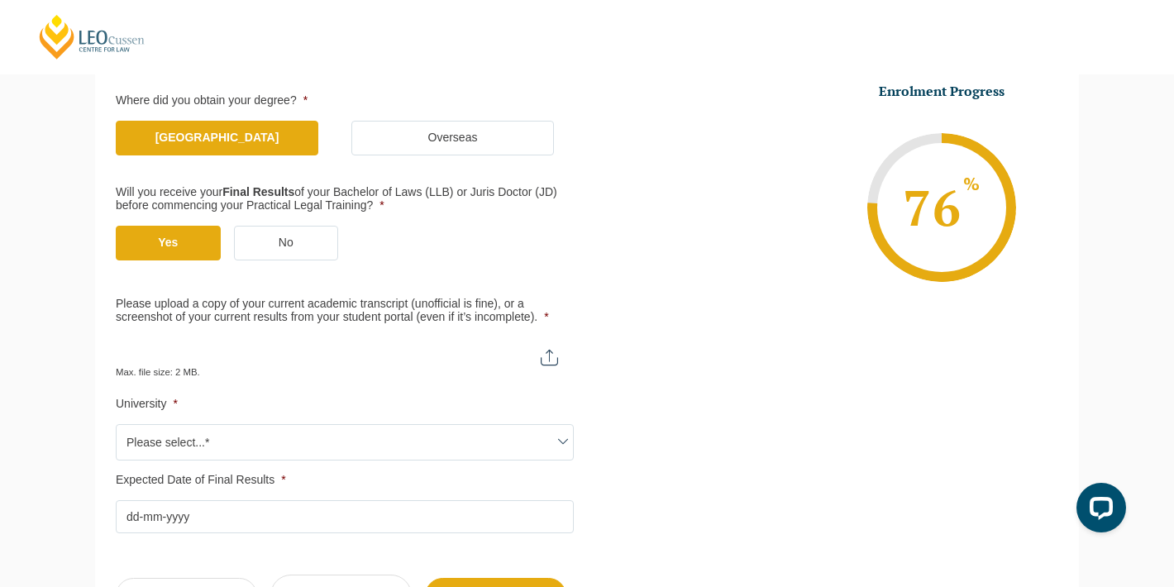
scroll to position [326, 0]
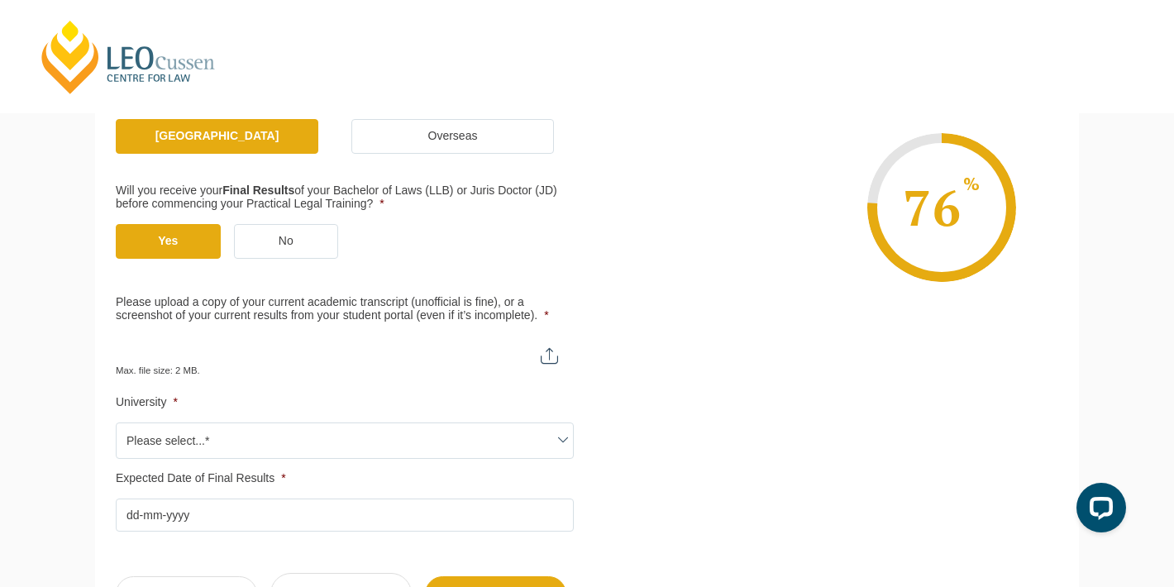
click at [543, 352] on input "Please upload a copy of your current academic transcript (unofficial is fine), …" at bounding box center [345, 350] width 458 height 28
type input "C:\fakepath\Screenshot 2025-08-14 at 11.08.06 AM.png"
click at [179, 434] on span "Please select...*" at bounding box center [345, 440] width 457 height 35
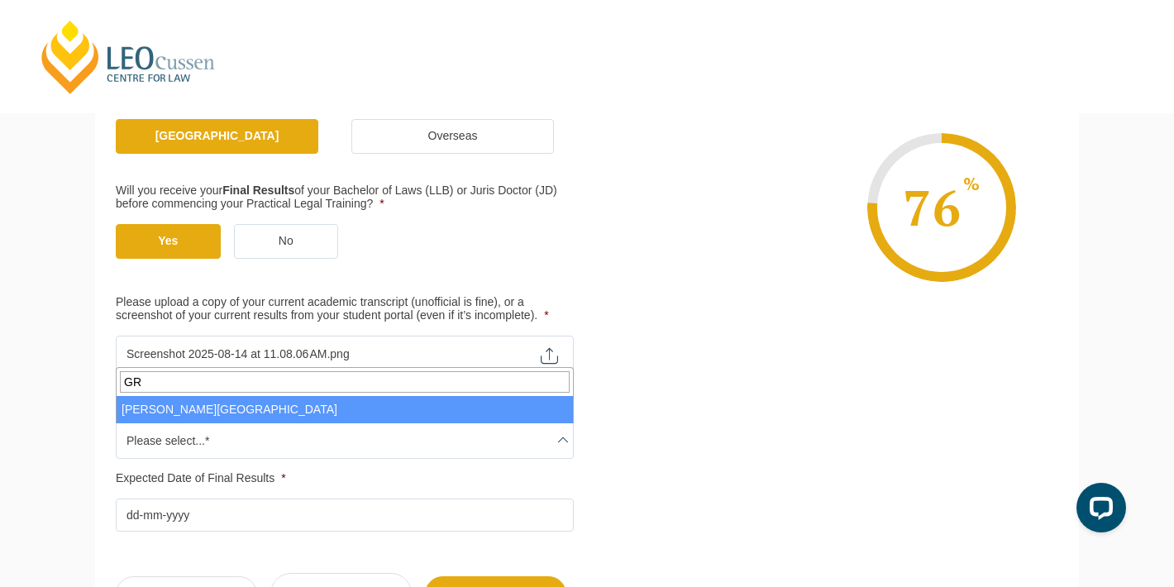
type input "GR"
select select "Griffith University"
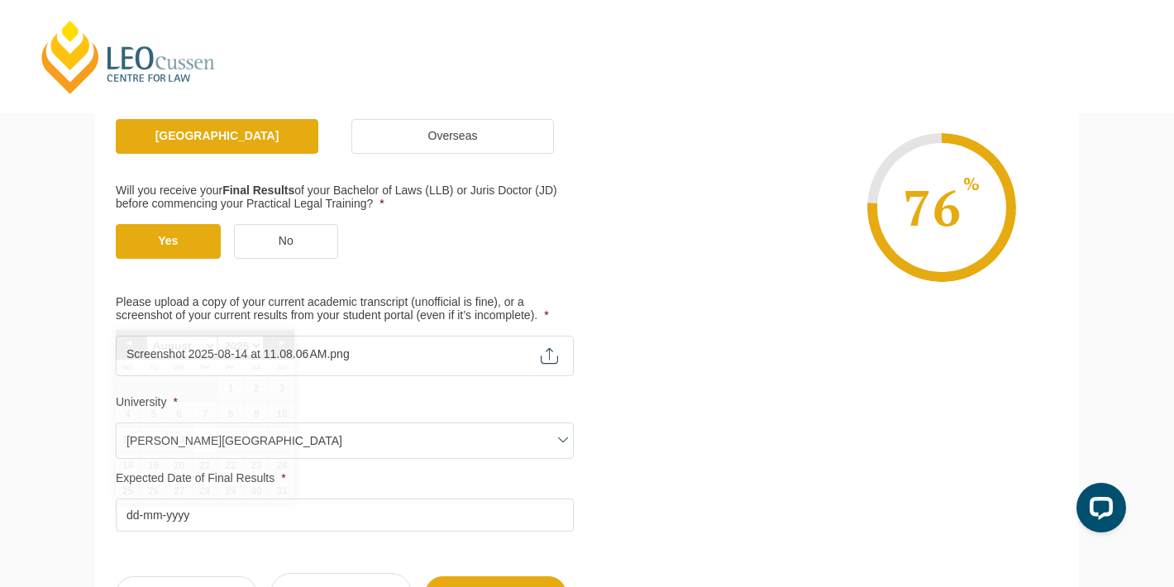
click at [183, 519] on input "Expected Date of Final Results *" at bounding box center [345, 515] width 458 height 33
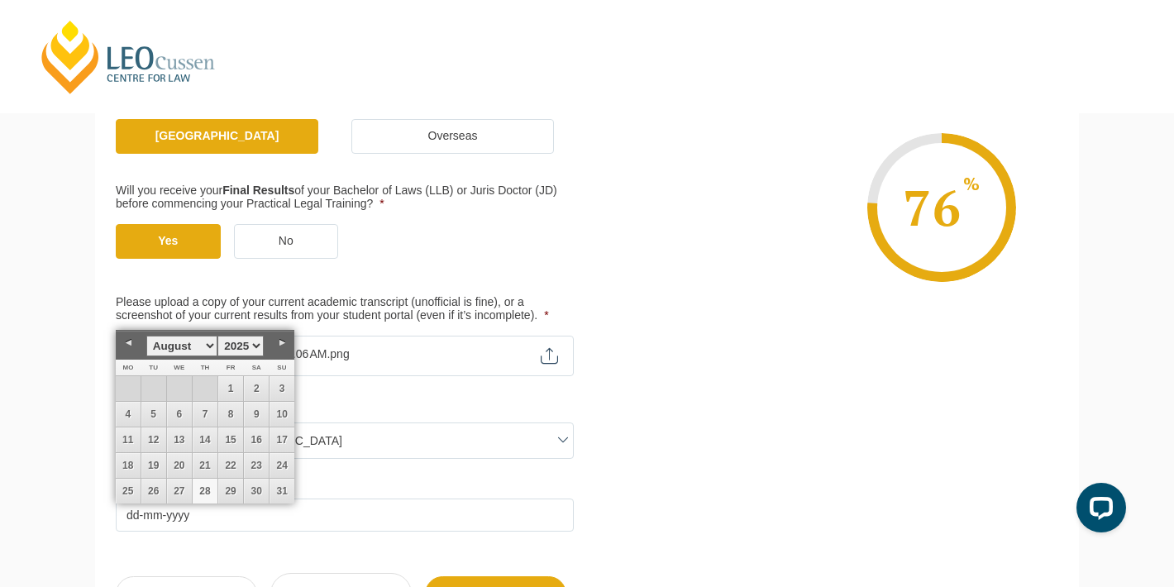
click at [211, 494] on link "28" at bounding box center [205, 491] width 25 height 25
type input "28-08-2025"
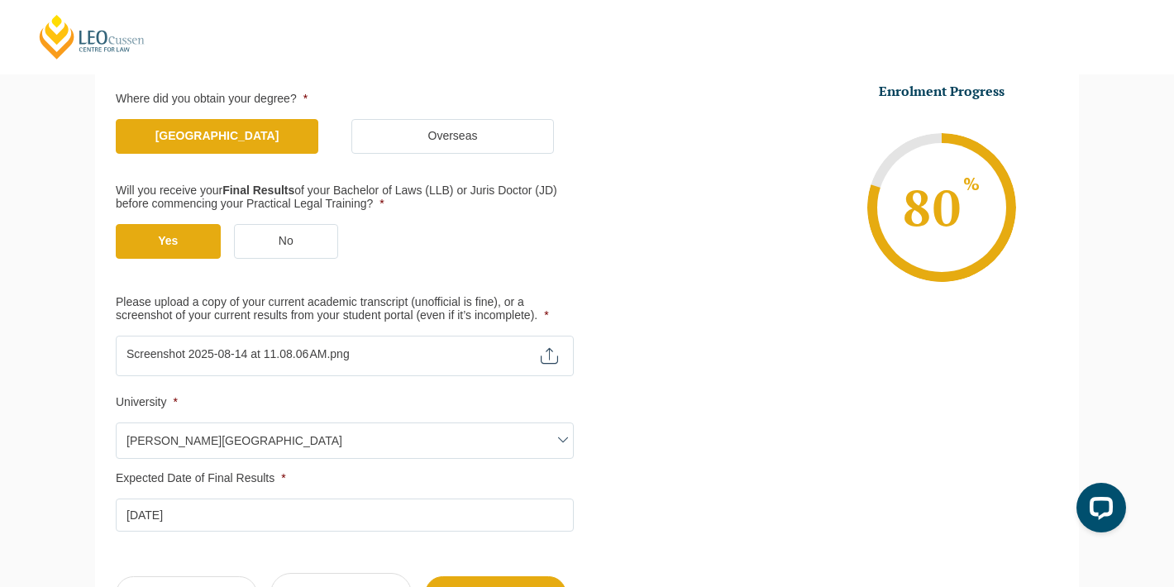
scroll to position [431, 0]
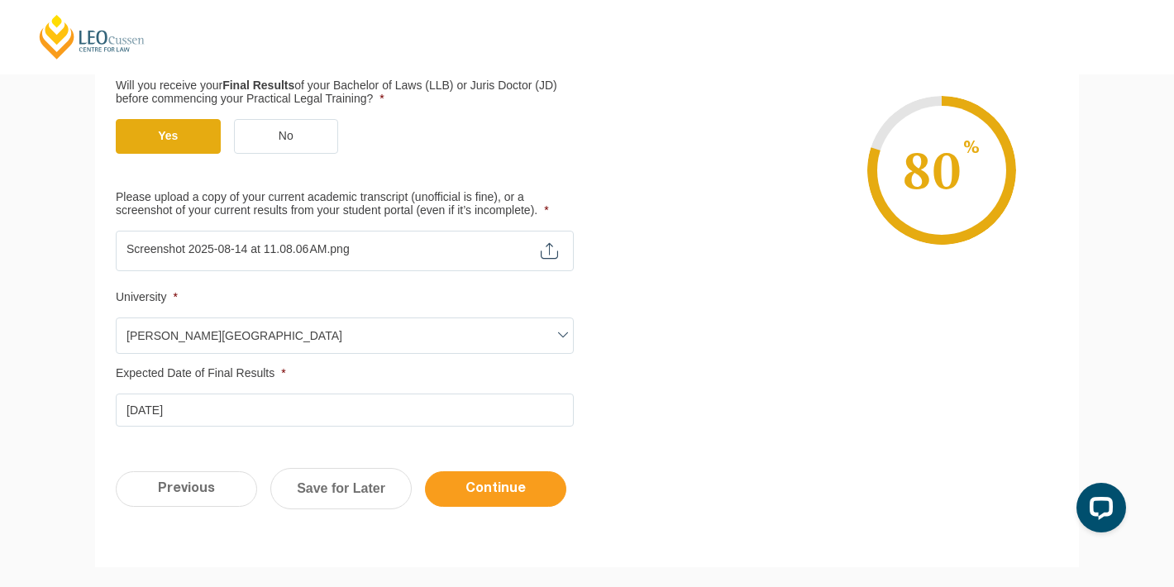
click at [490, 497] on input "Continue" at bounding box center [495, 489] width 141 height 36
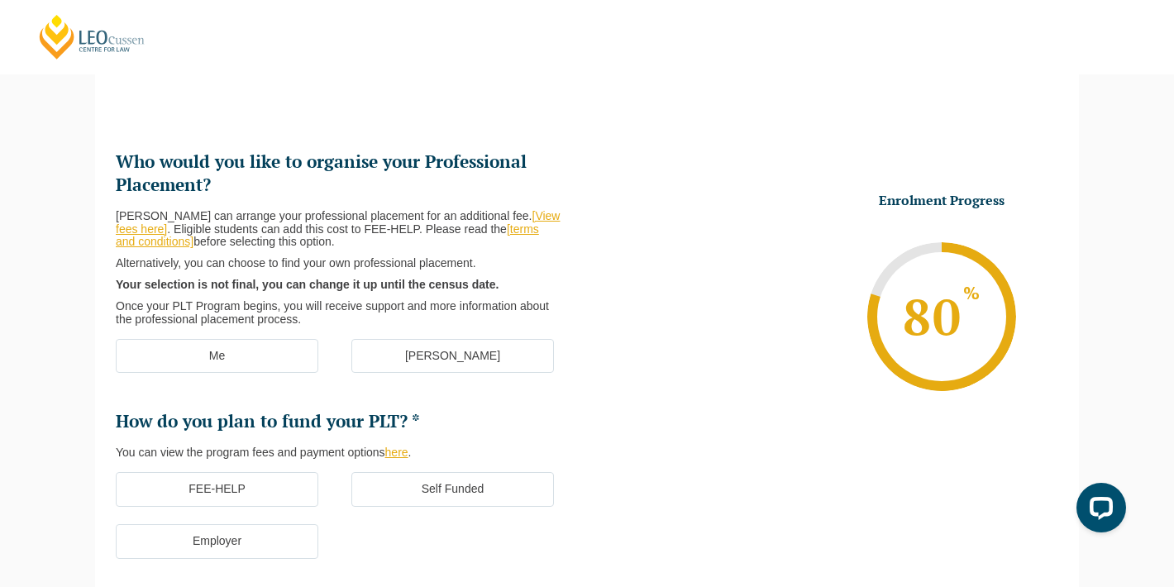
scroll to position [171, 0]
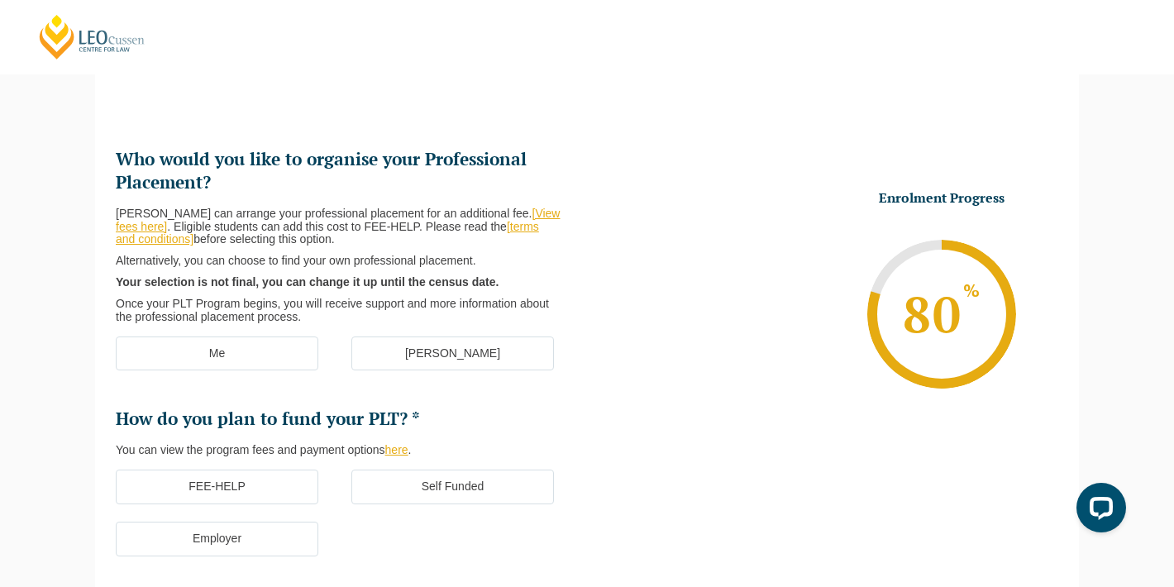
click at [441, 348] on label "[PERSON_NAME]" at bounding box center [453, 354] width 203 height 35
click at [0, 0] on input "[PERSON_NAME]" at bounding box center [0, 0] width 0 height 0
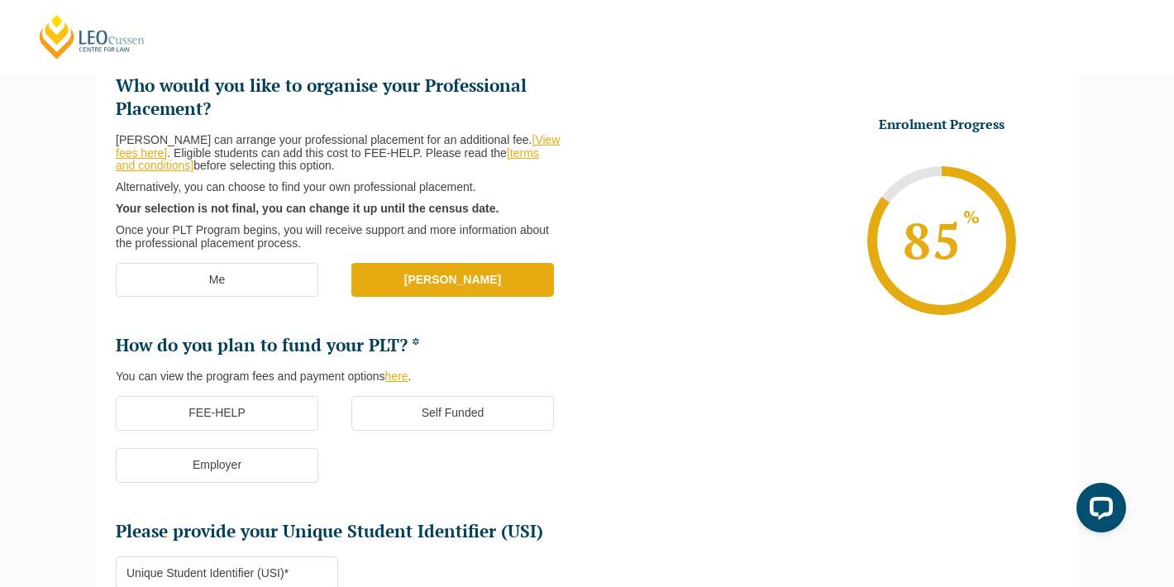
scroll to position [246, 0]
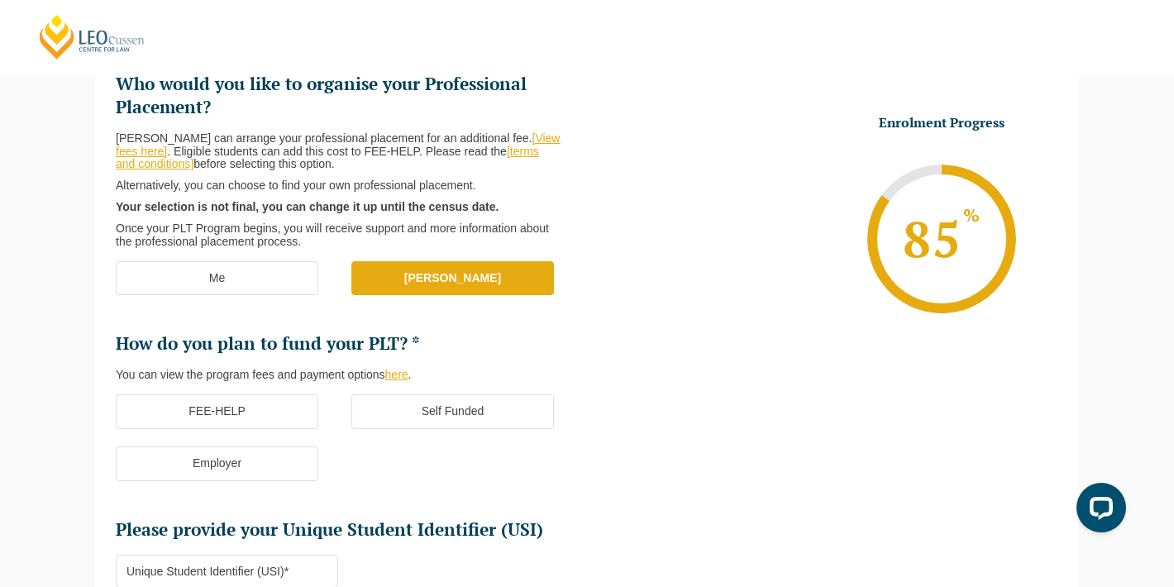
click at [245, 416] on label "FEE-HELP" at bounding box center [217, 412] width 203 height 35
click at [0, 0] on input "FEE-HELP" at bounding box center [0, 0] width 0 height 0
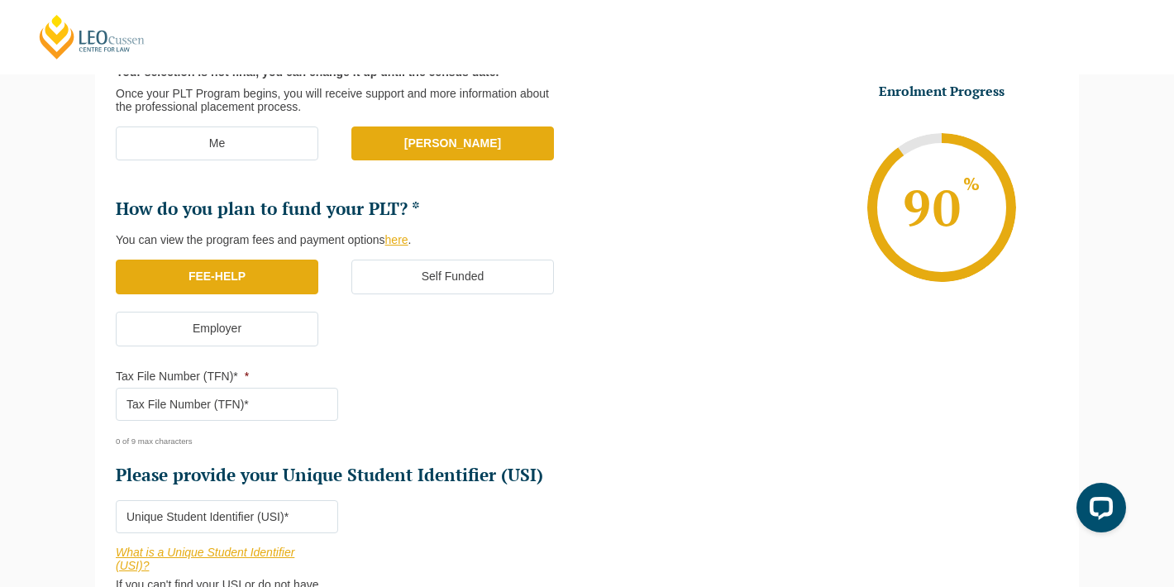
scroll to position [384, 0]
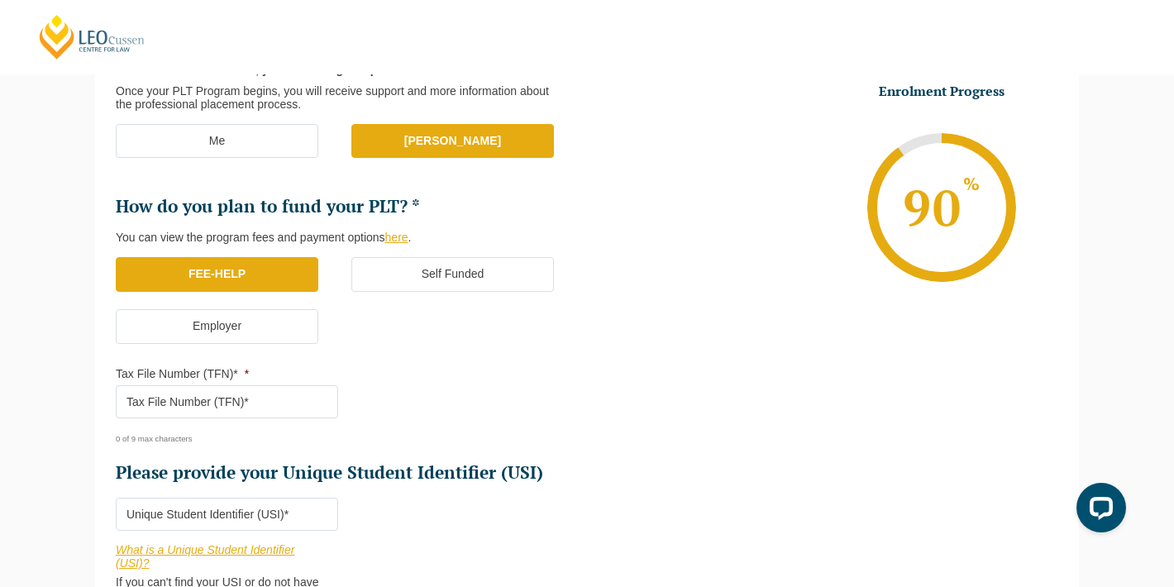
click at [219, 399] on input "Tax File Number (TFN)* *" at bounding box center [227, 401] width 222 height 33
type input "496209620"
click at [495, 399] on ul "Who would you like to organise your Professional Placement? Leo Cussen can arra…" at bounding box center [351, 209] width 471 height 549
click at [278, 503] on input "Please provide your Unique Student Identifier (USI) *" at bounding box center [227, 514] width 222 height 33
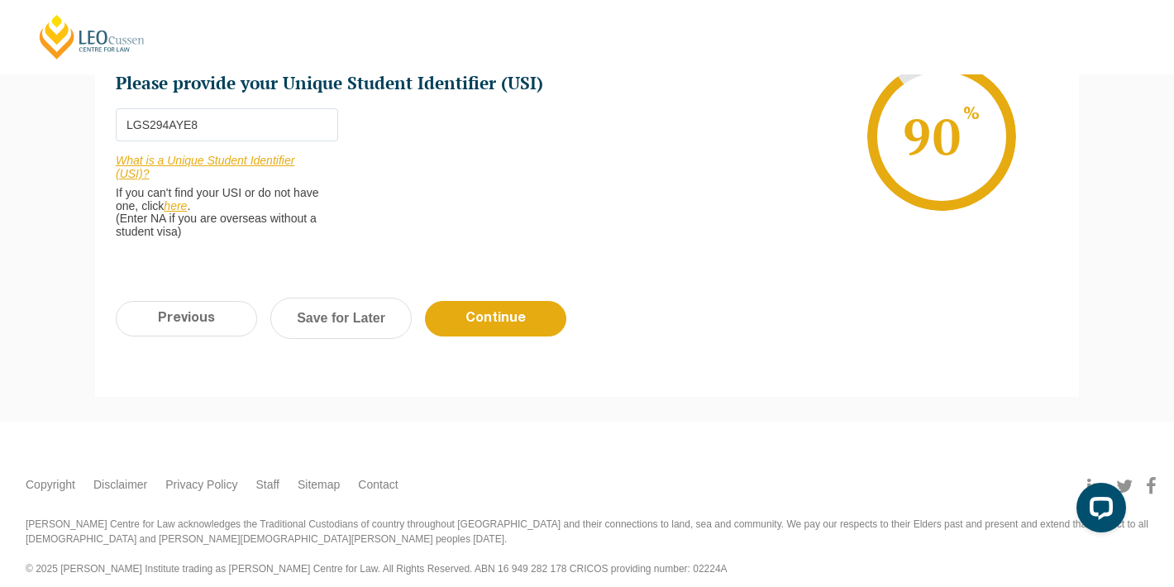
scroll to position [769, 0]
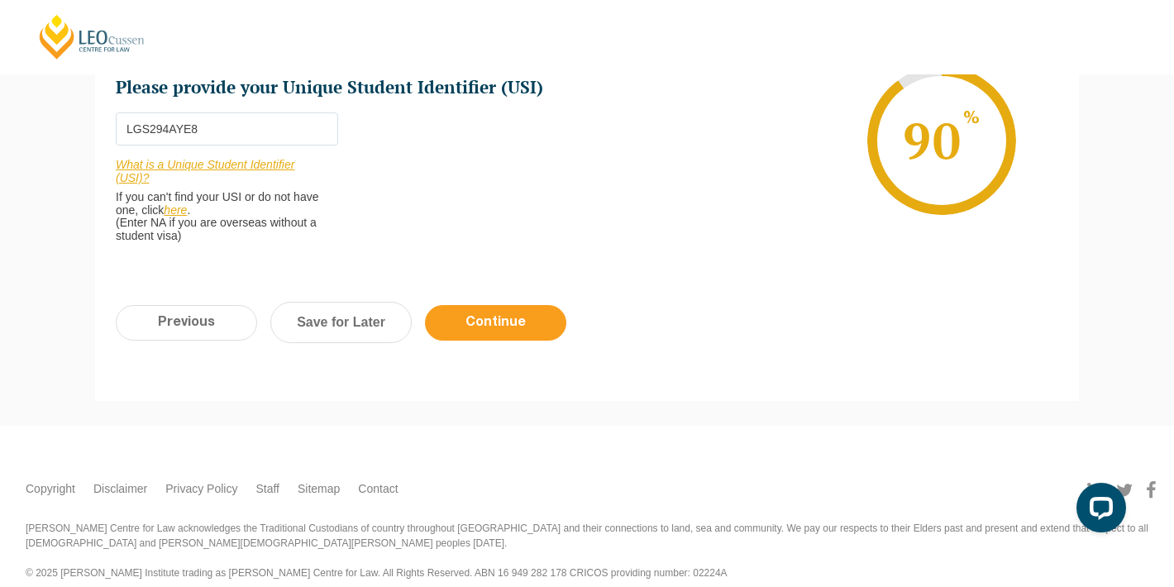
type input "LGS294AYE8"
click at [485, 310] on input "Continue" at bounding box center [495, 323] width 141 height 36
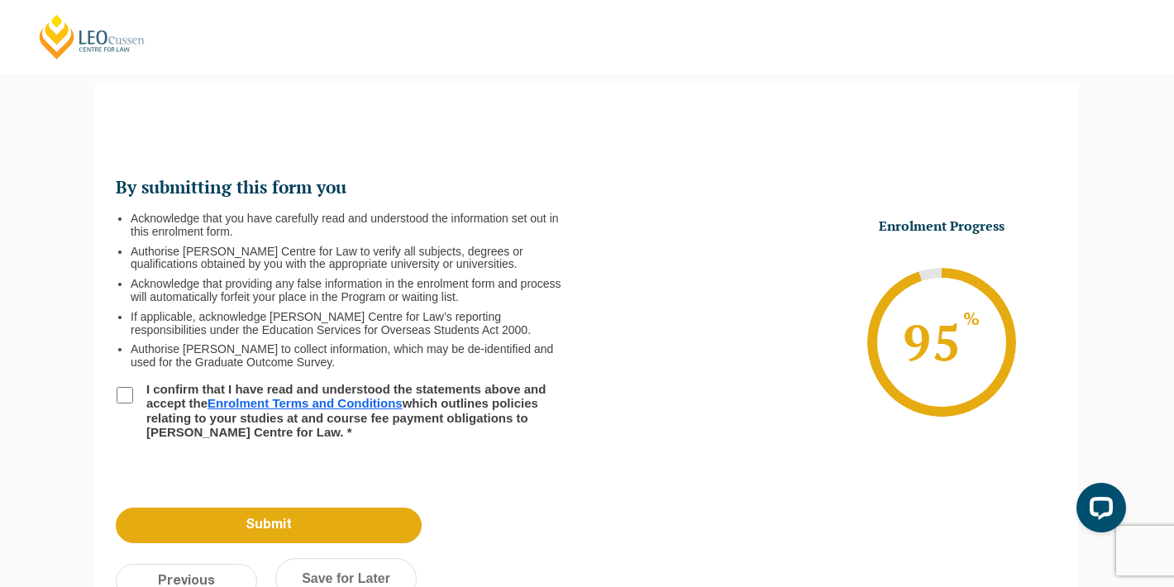
scroll to position [184, 0]
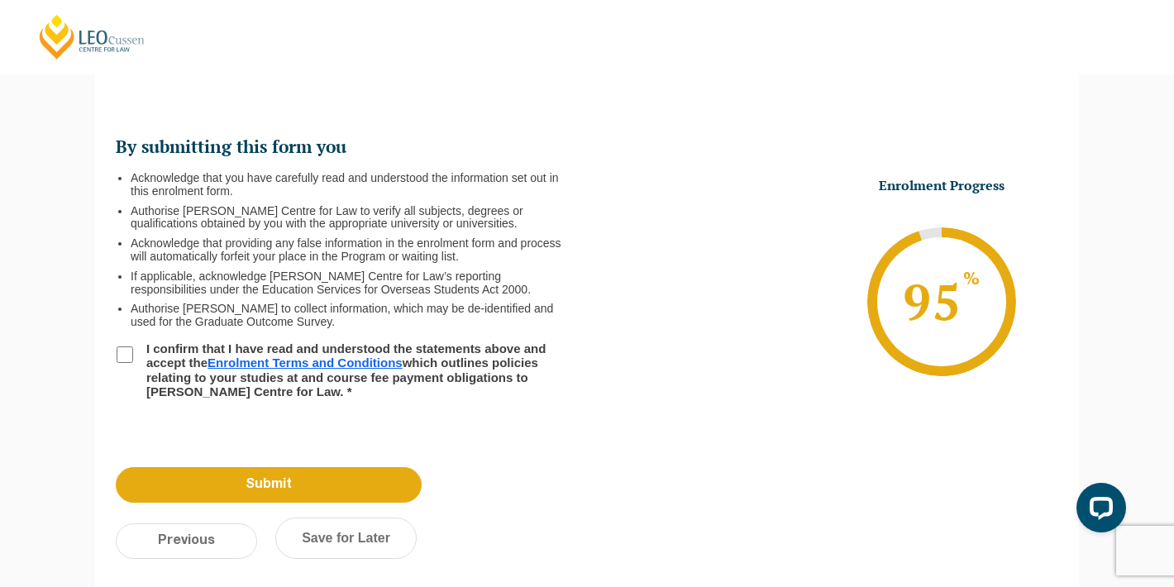
click at [112, 352] on div "By submitting this form you Acknowledge that you have carefully read and unders…" at bounding box center [587, 259] width 984 height 384
click at [123, 356] on input "I confirm that I have read and understood the statements above and accept the E…" at bounding box center [125, 355] width 17 height 17
checkbox input "true"
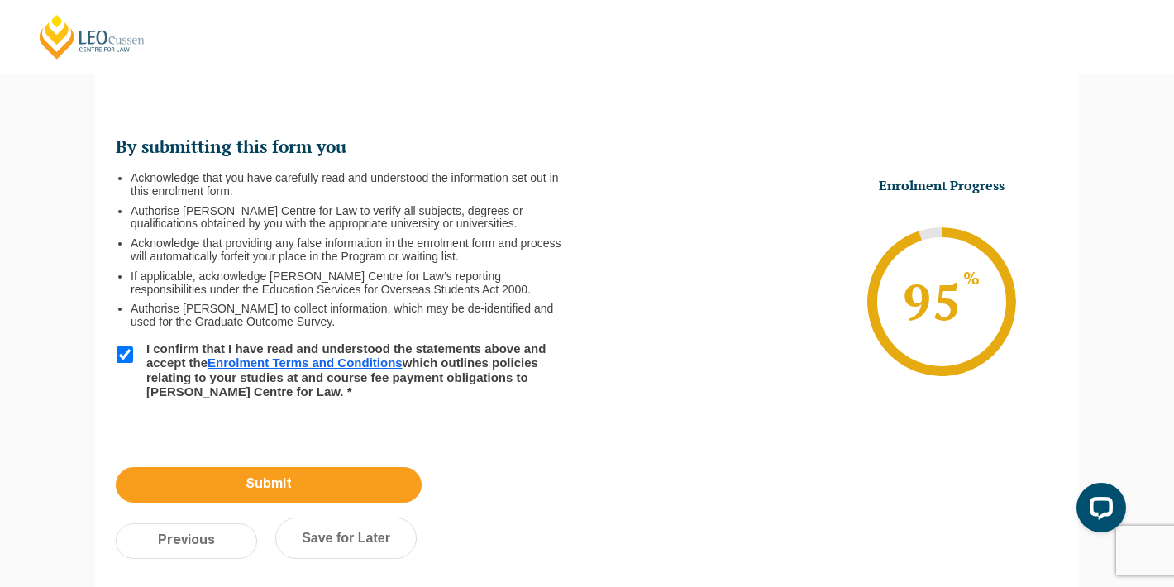
click at [248, 497] on input "Submit" at bounding box center [269, 485] width 306 height 36
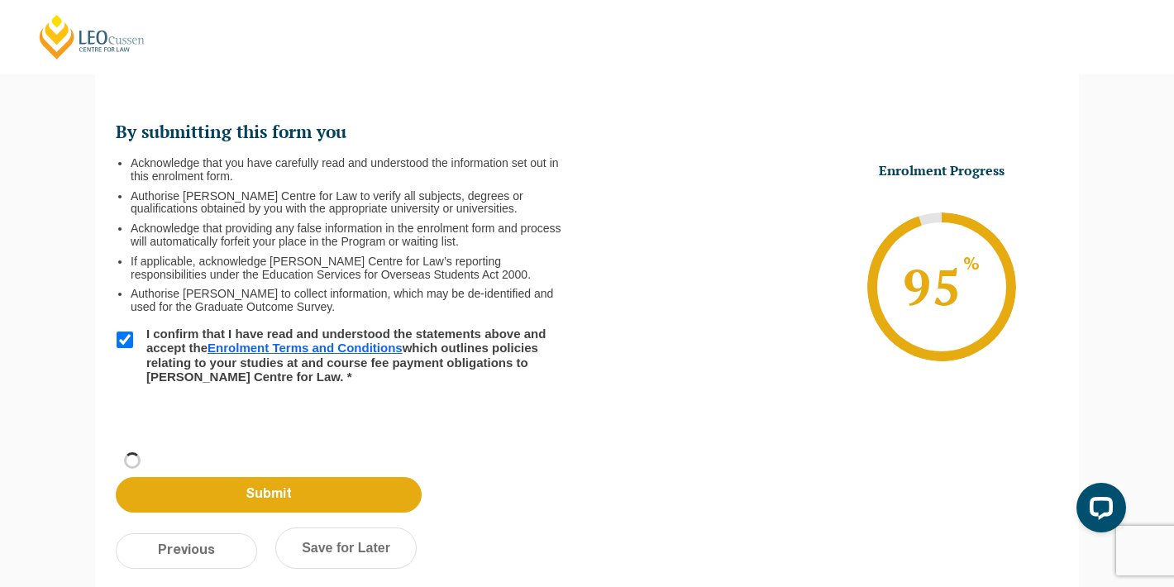
scroll to position [203, 0]
